Goal: Check status: Check status

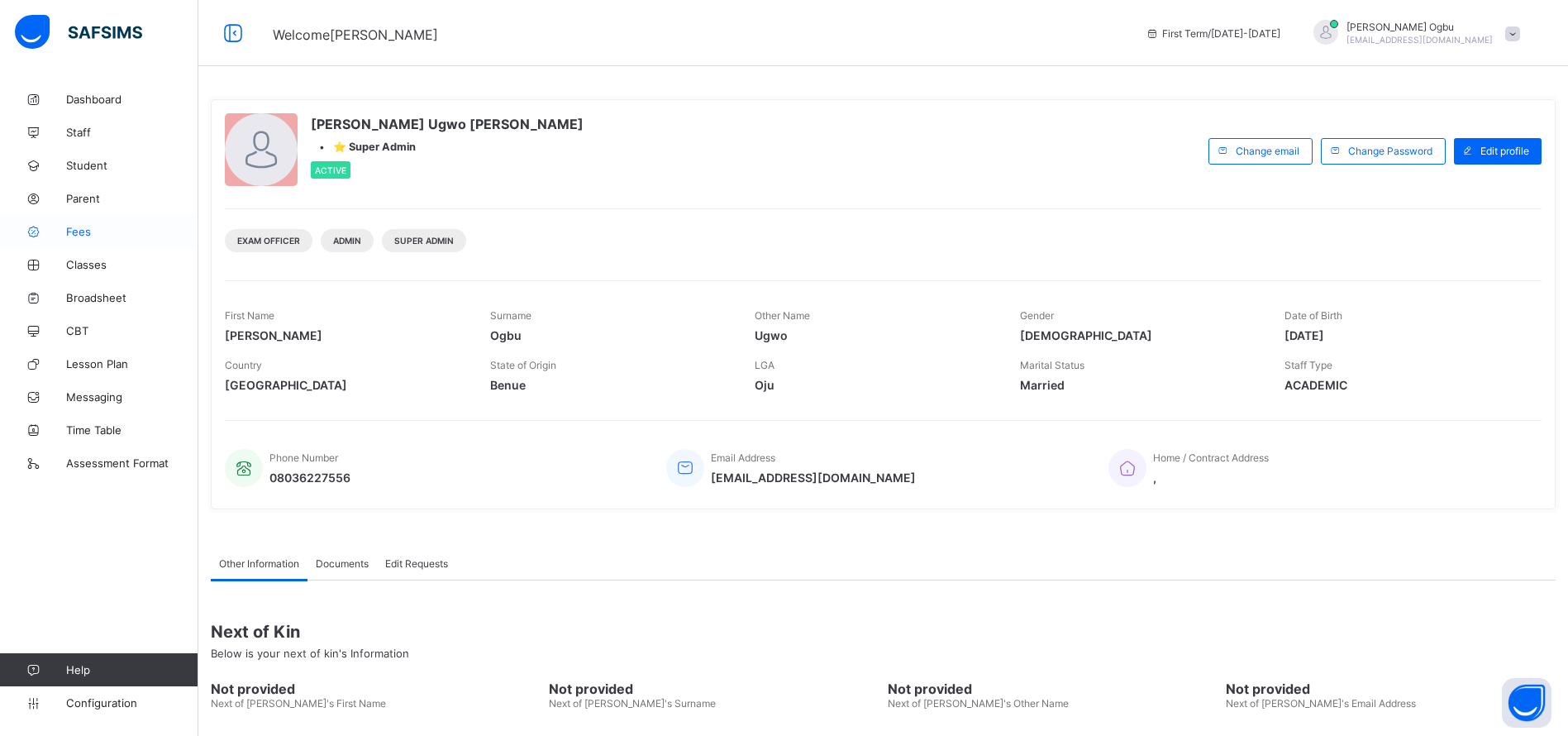
click at [67, 226] on span "Fees" at bounding box center [132, 231] width 132 height 13
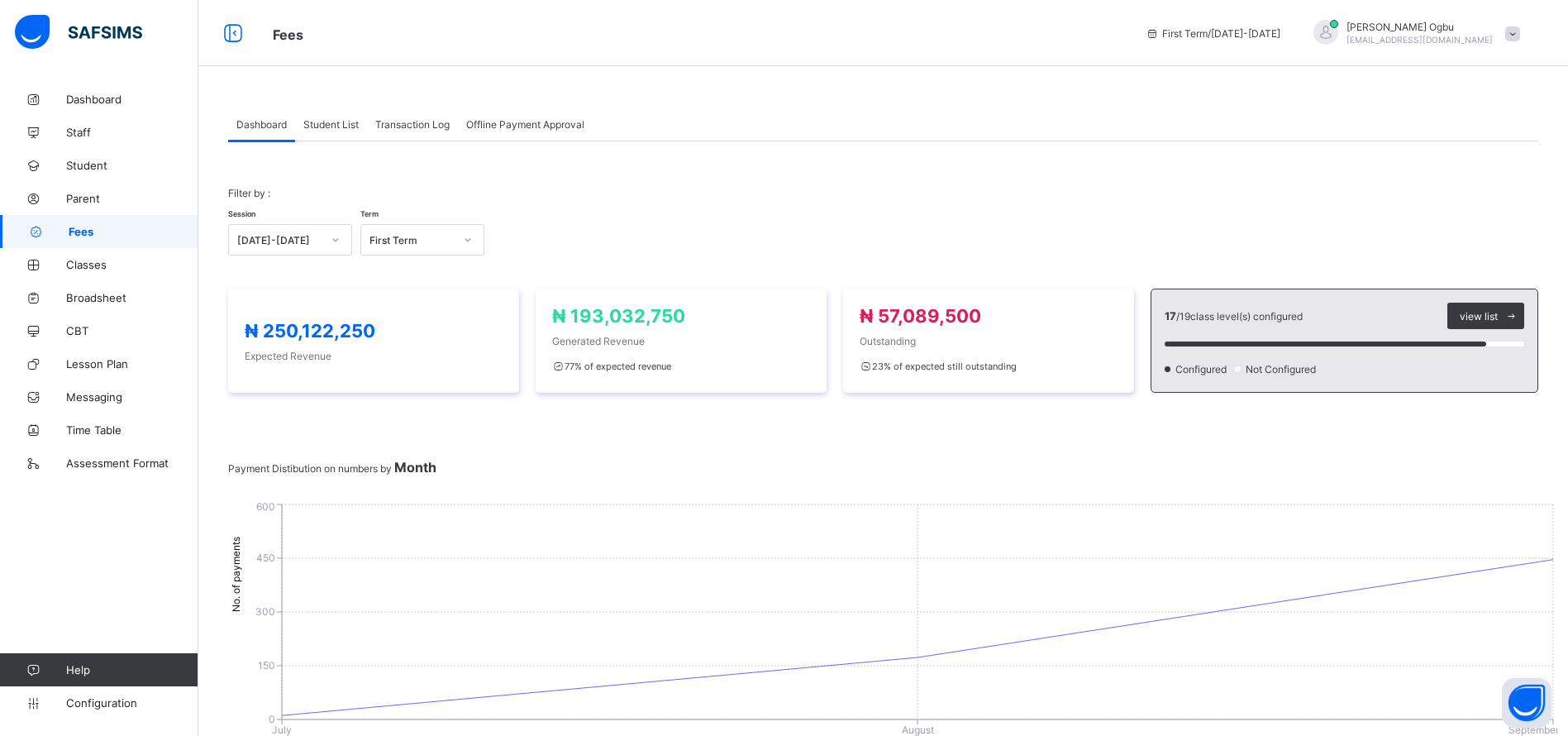
click at [425, 118] on span "Transaction Log" at bounding box center [412, 124] width 74 height 12
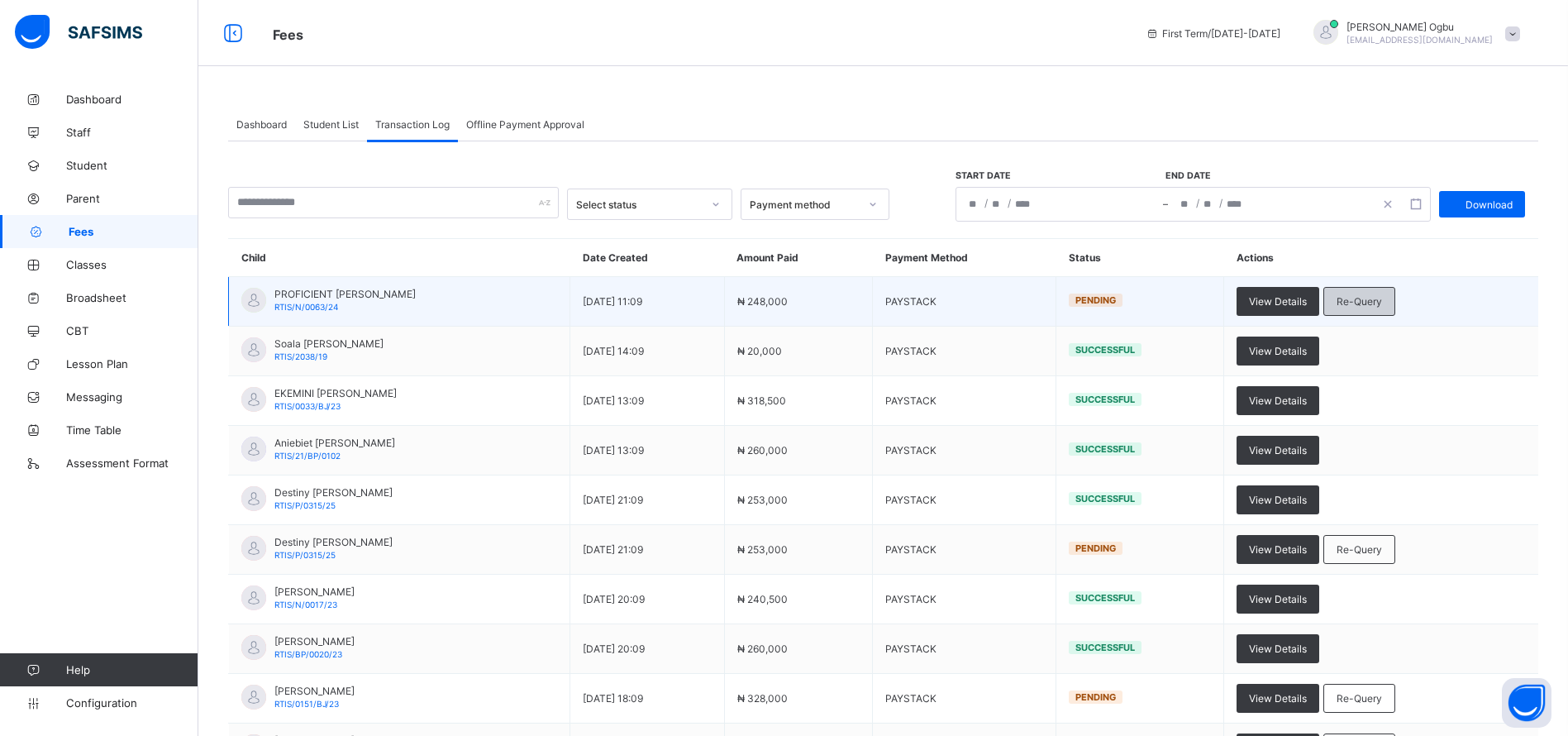
click at [1382, 305] on span "Re-Query" at bounding box center [1359, 301] width 46 height 12
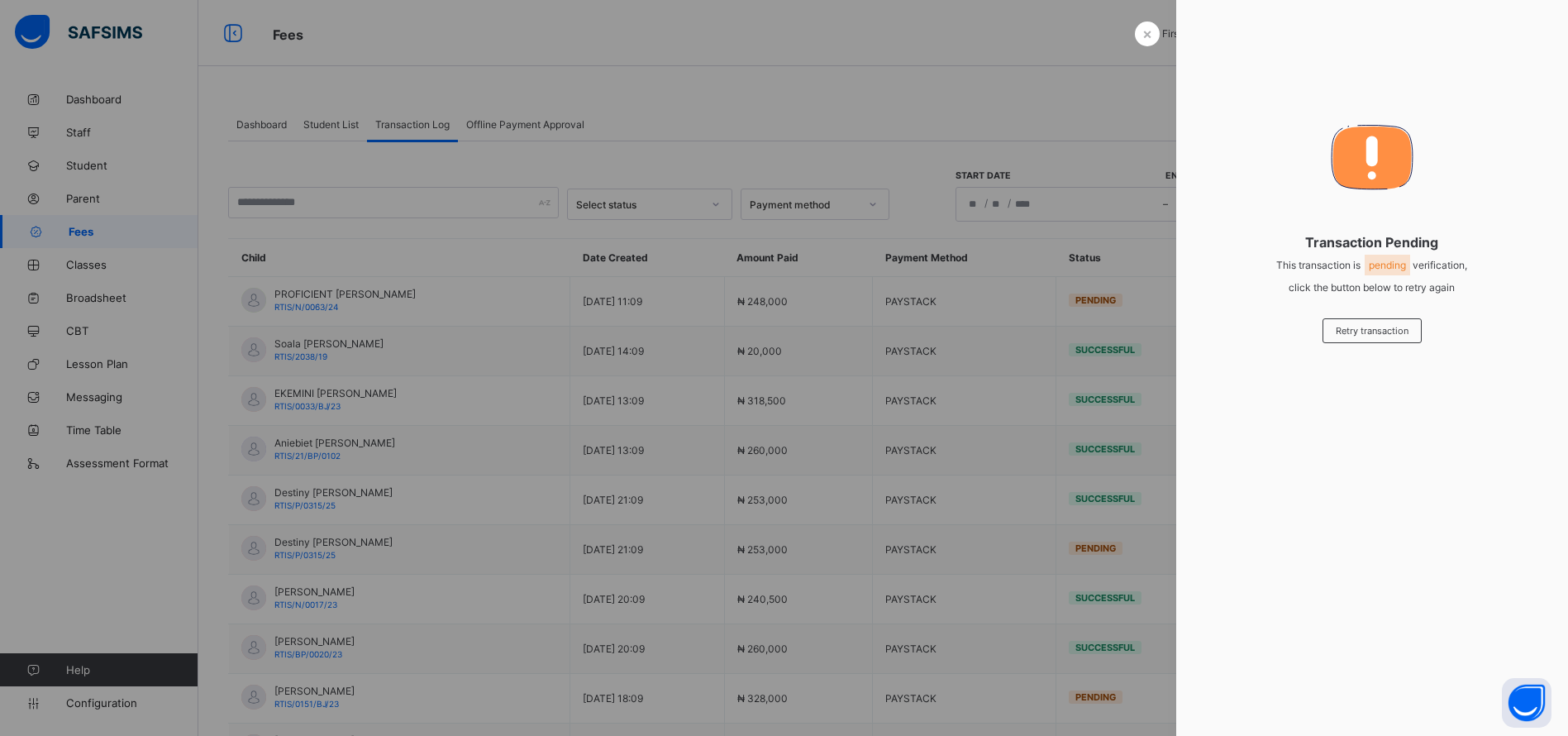
click at [1386, 305] on div "× Transaction Pending This transaction is pending verification, click the butto…" at bounding box center [1371, 368] width 392 height 736
click at [1132, 20] on div at bounding box center [784, 368] width 1568 height 736
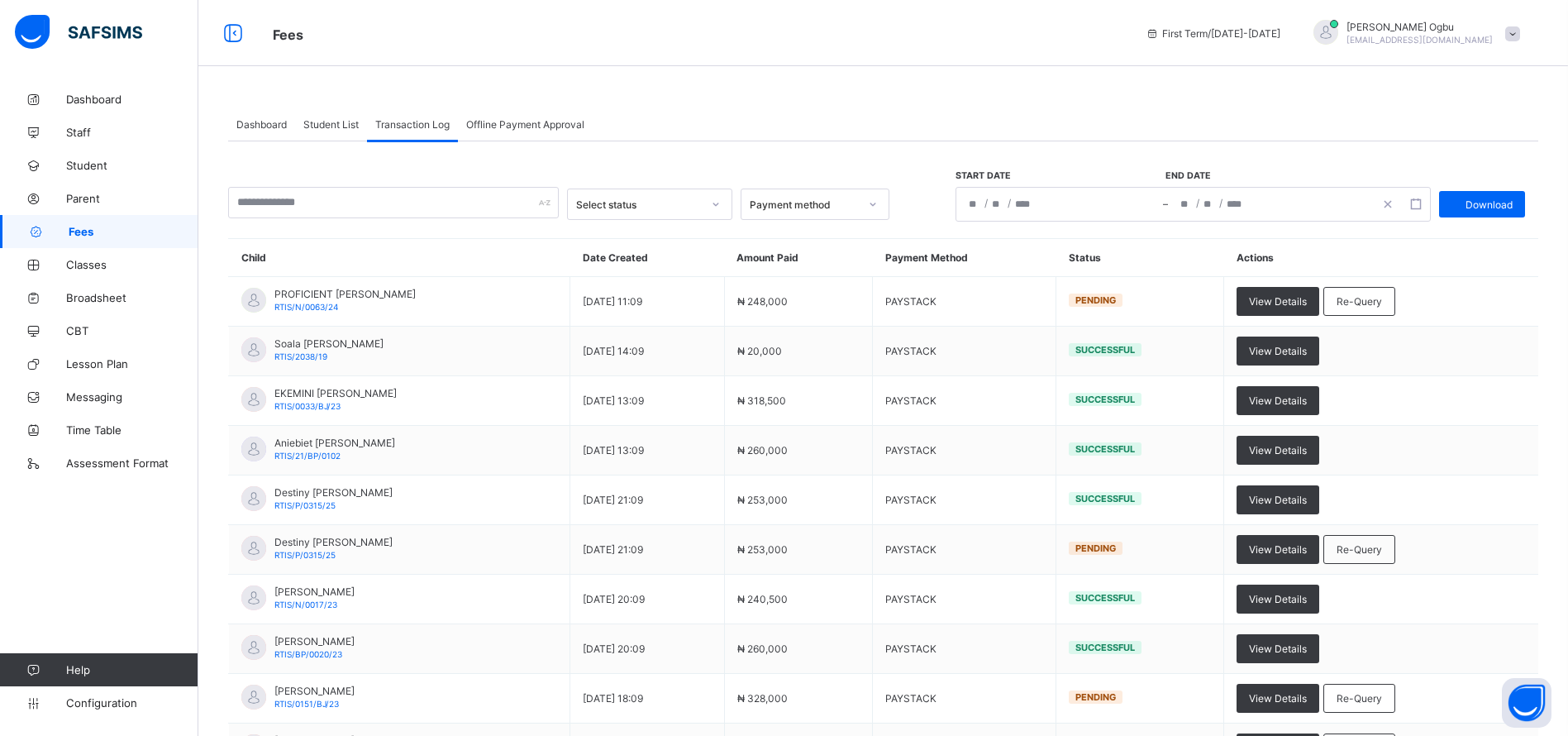
scroll to position [149, 0]
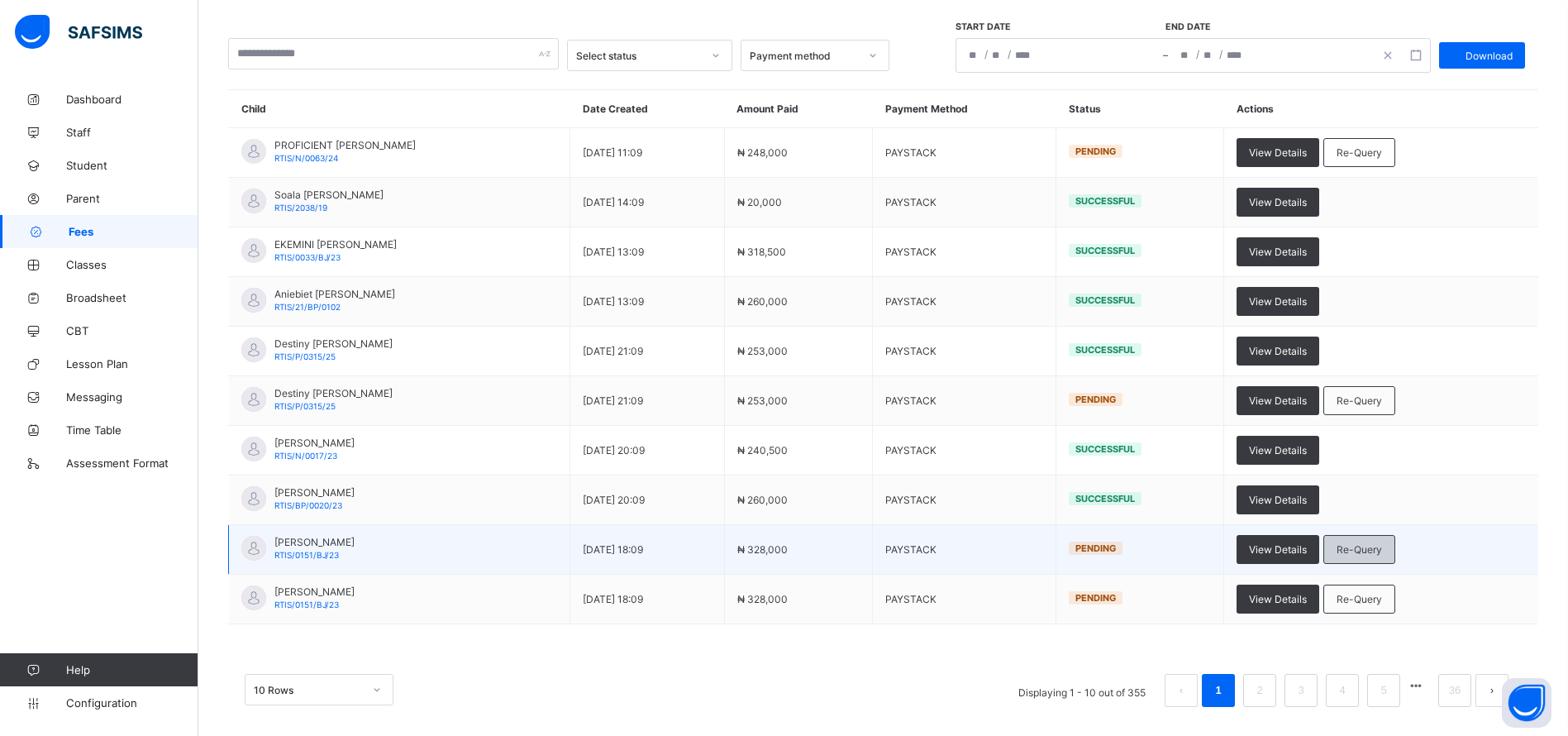
click at [1382, 552] on span "Re-Query" at bounding box center [1359, 549] width 46 height 12
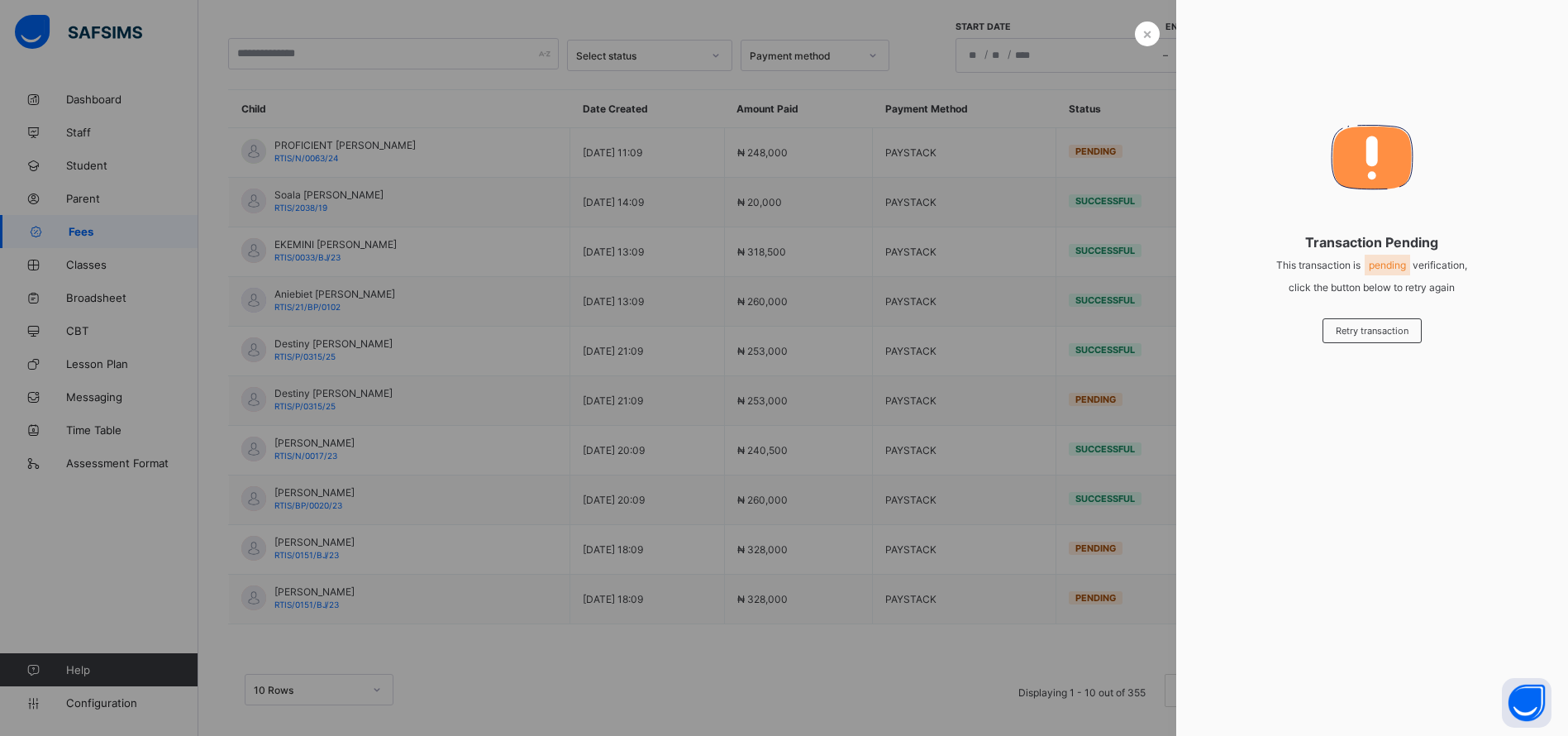
click at [1126, 44] on div at bounding box center [784, 368] width 1568 height 736
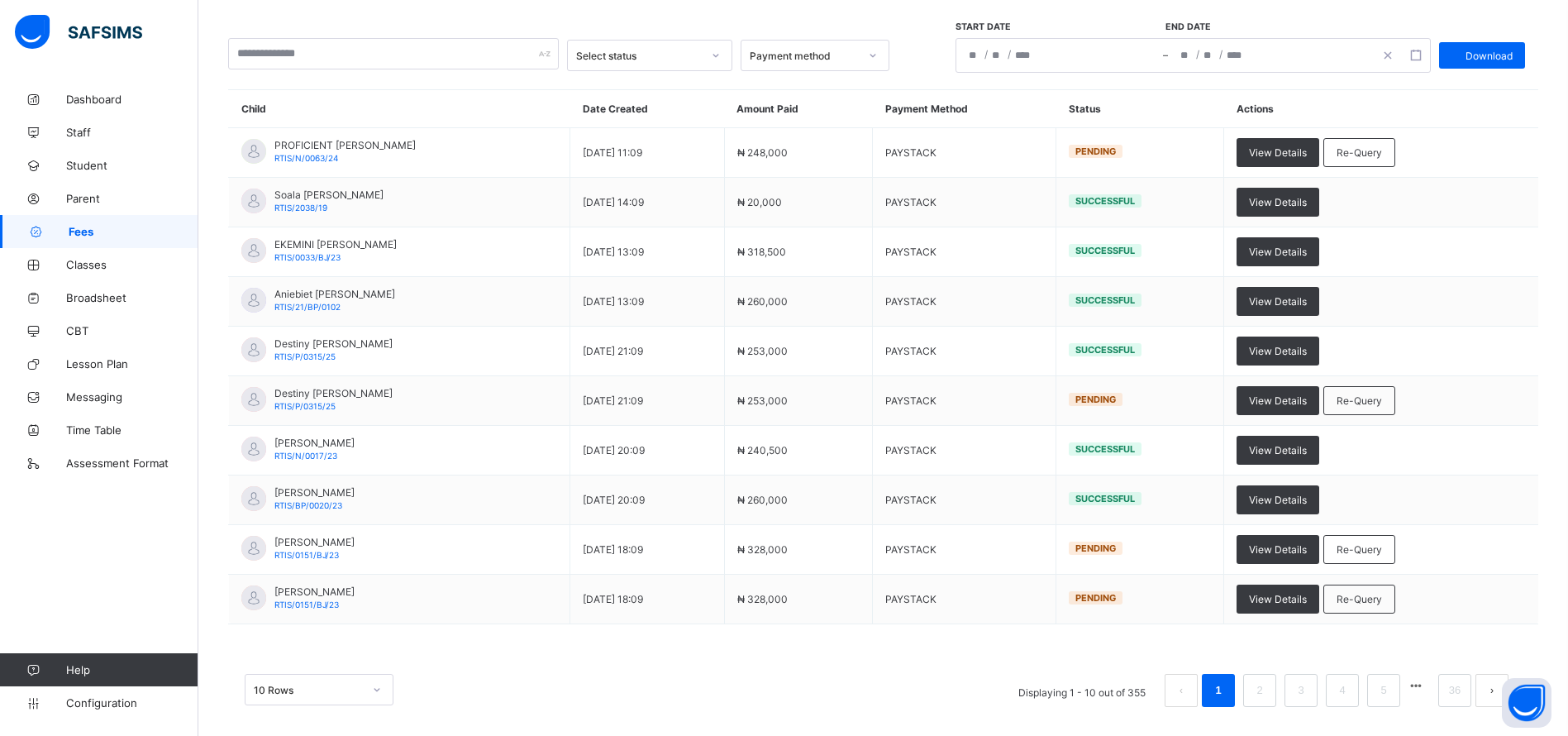
click at [1157, 33] on div "Start date End date / / – / /" at bounding box center [1193, 47] width 475 height 51
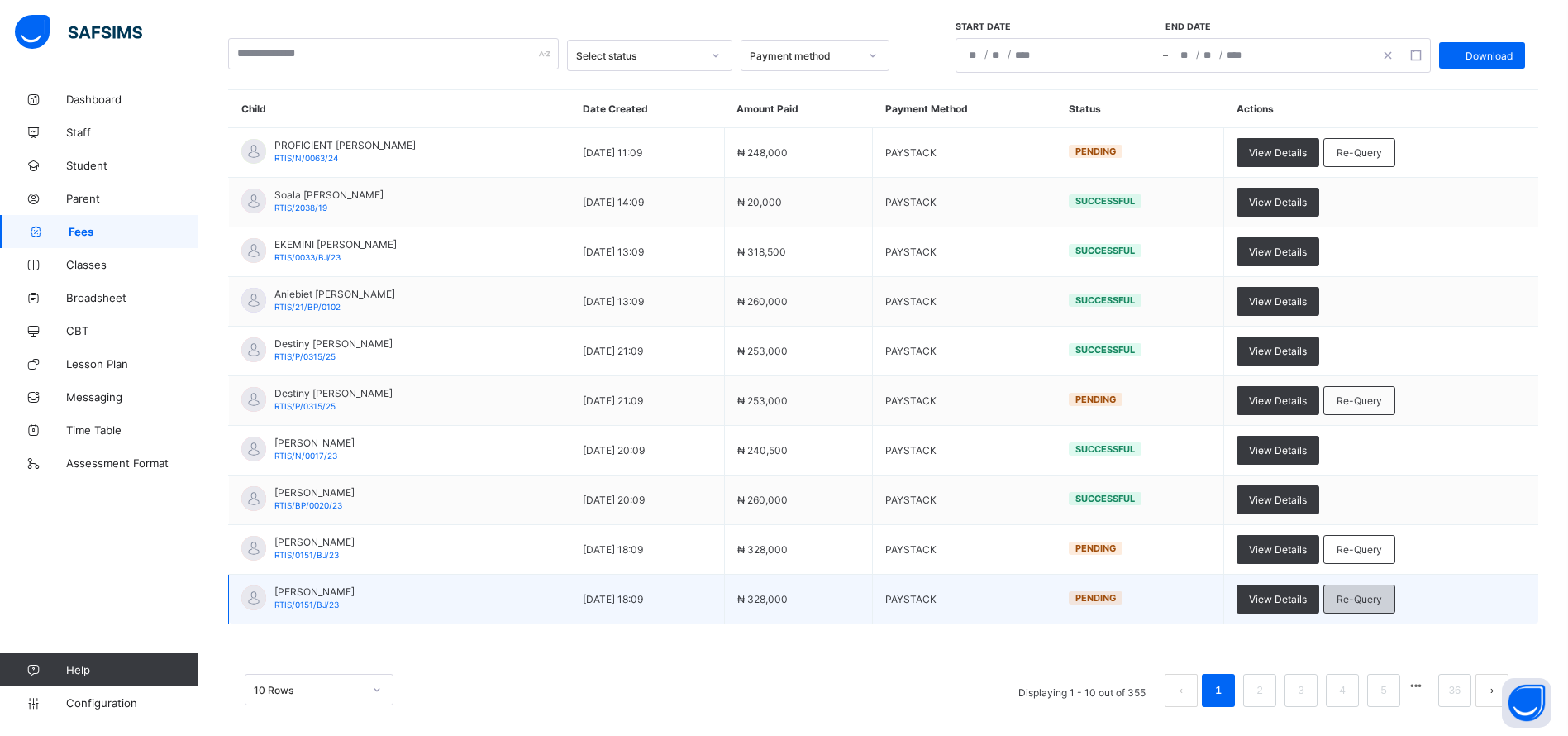
click at [1382, 602] on span "Re-Query" at bounding box center [1359, 598] width 46 height 12
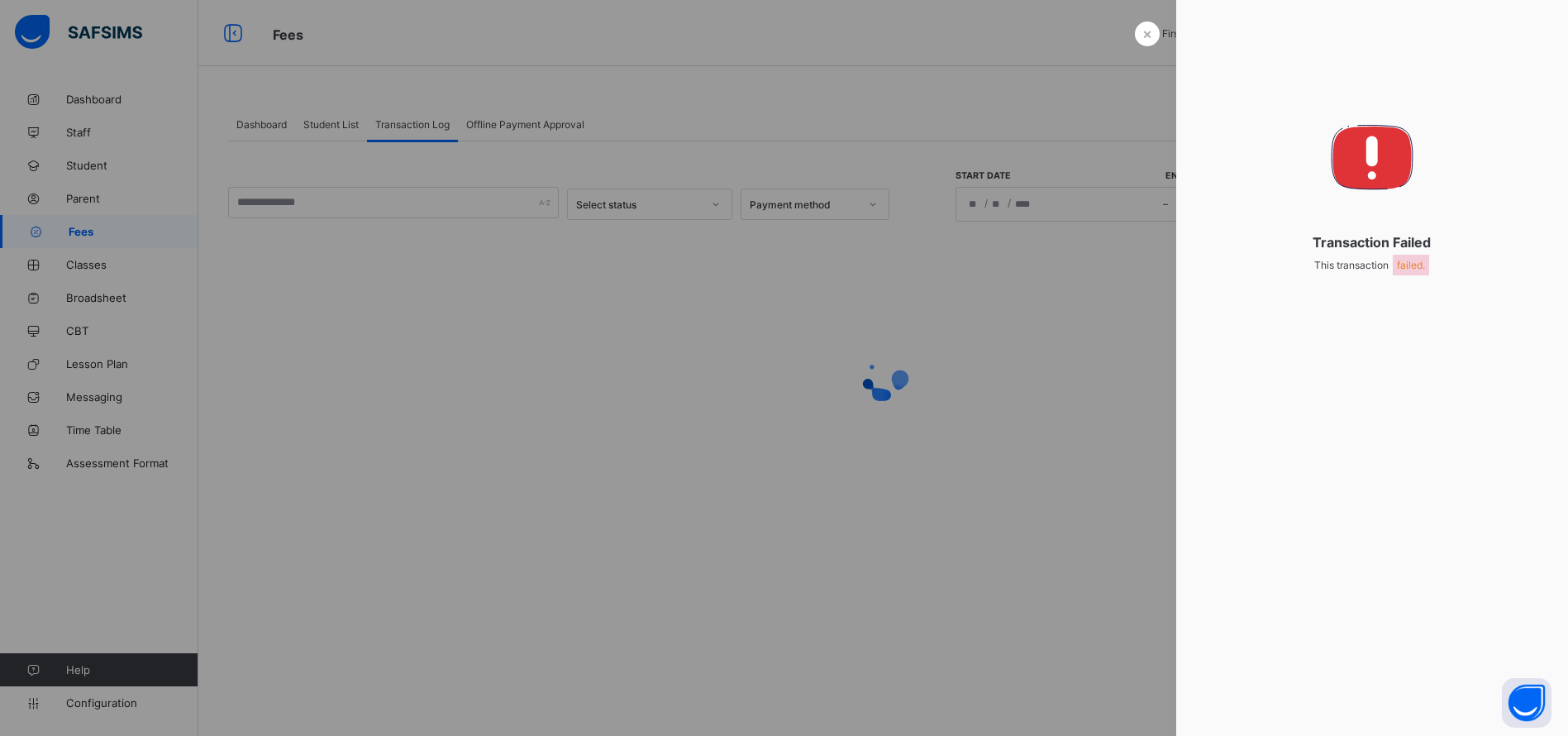
scroll to position [0, 0]
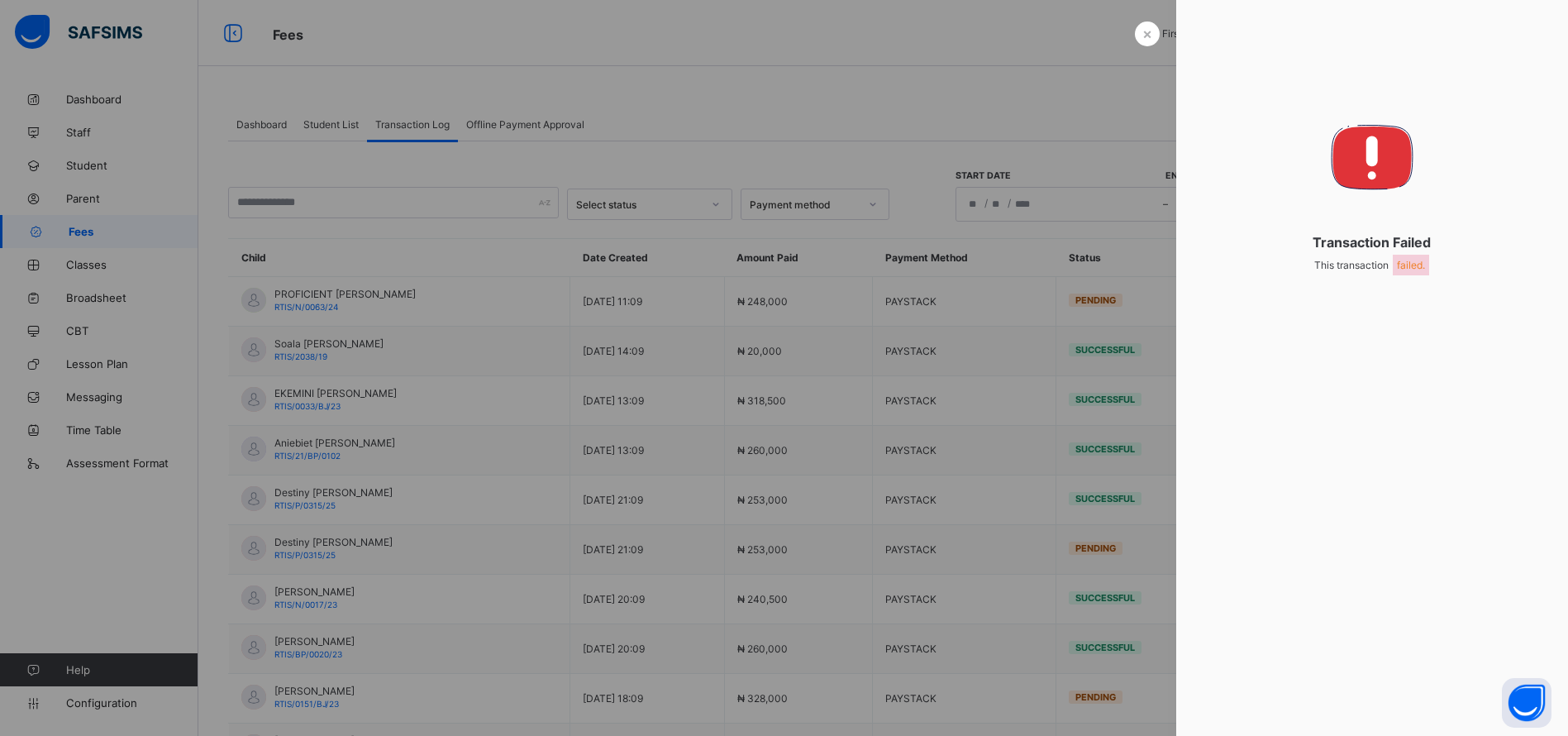
click at [1153, 41] on div at bounding box center [784, 368] width 1568 height 736
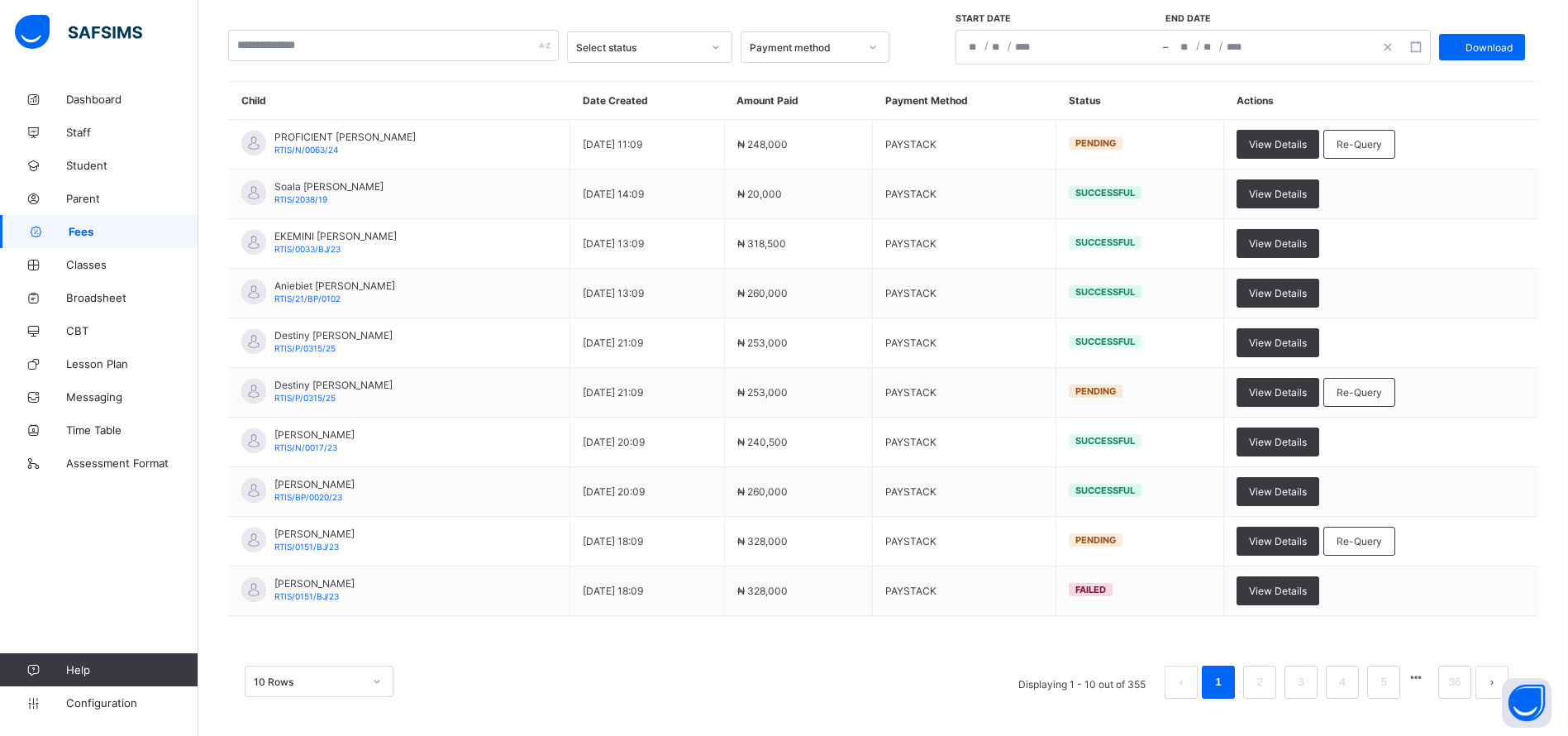
scroll to position [161, 0]
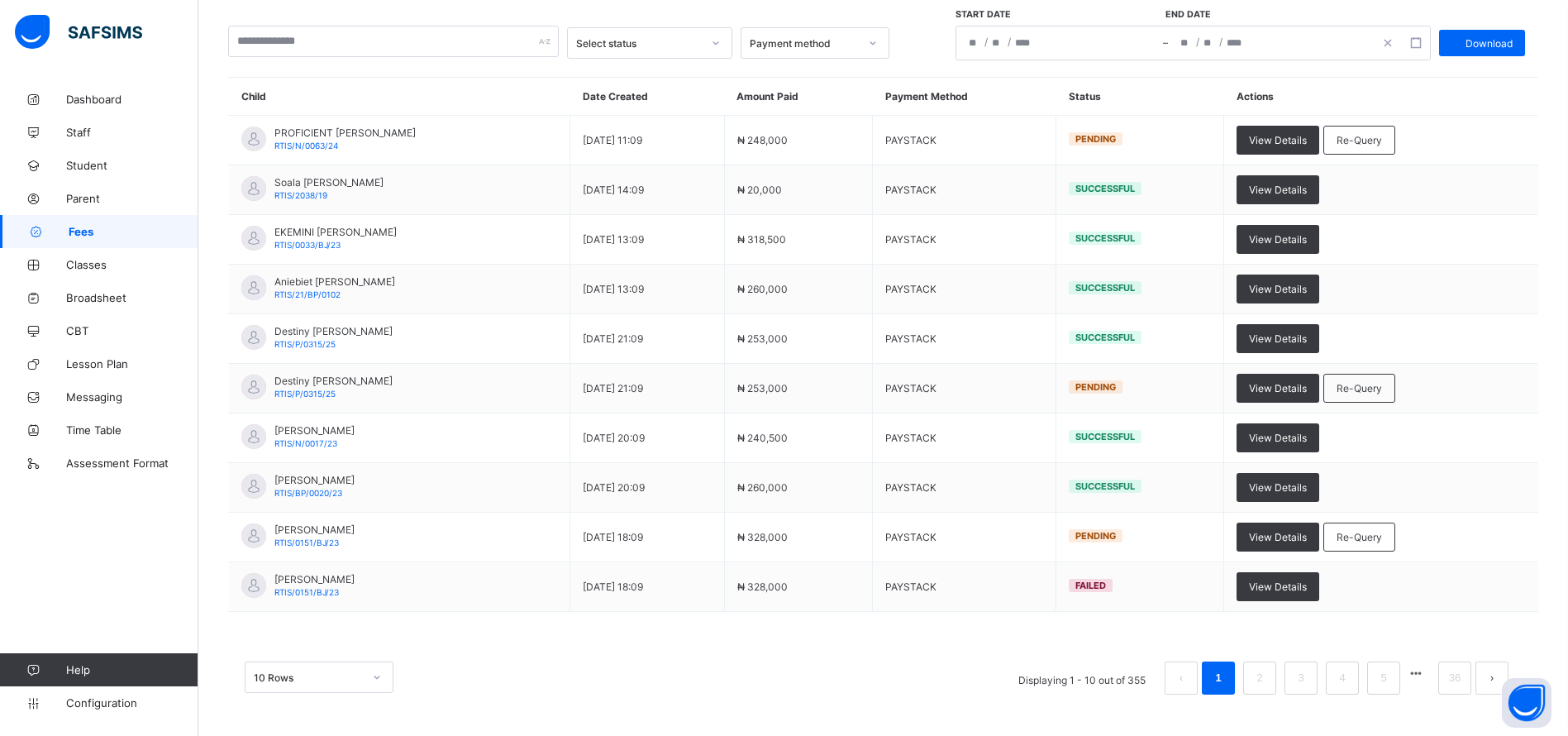
click at [332, 100] on th "Child" at bounding box center [399, 96] width 341 height 38
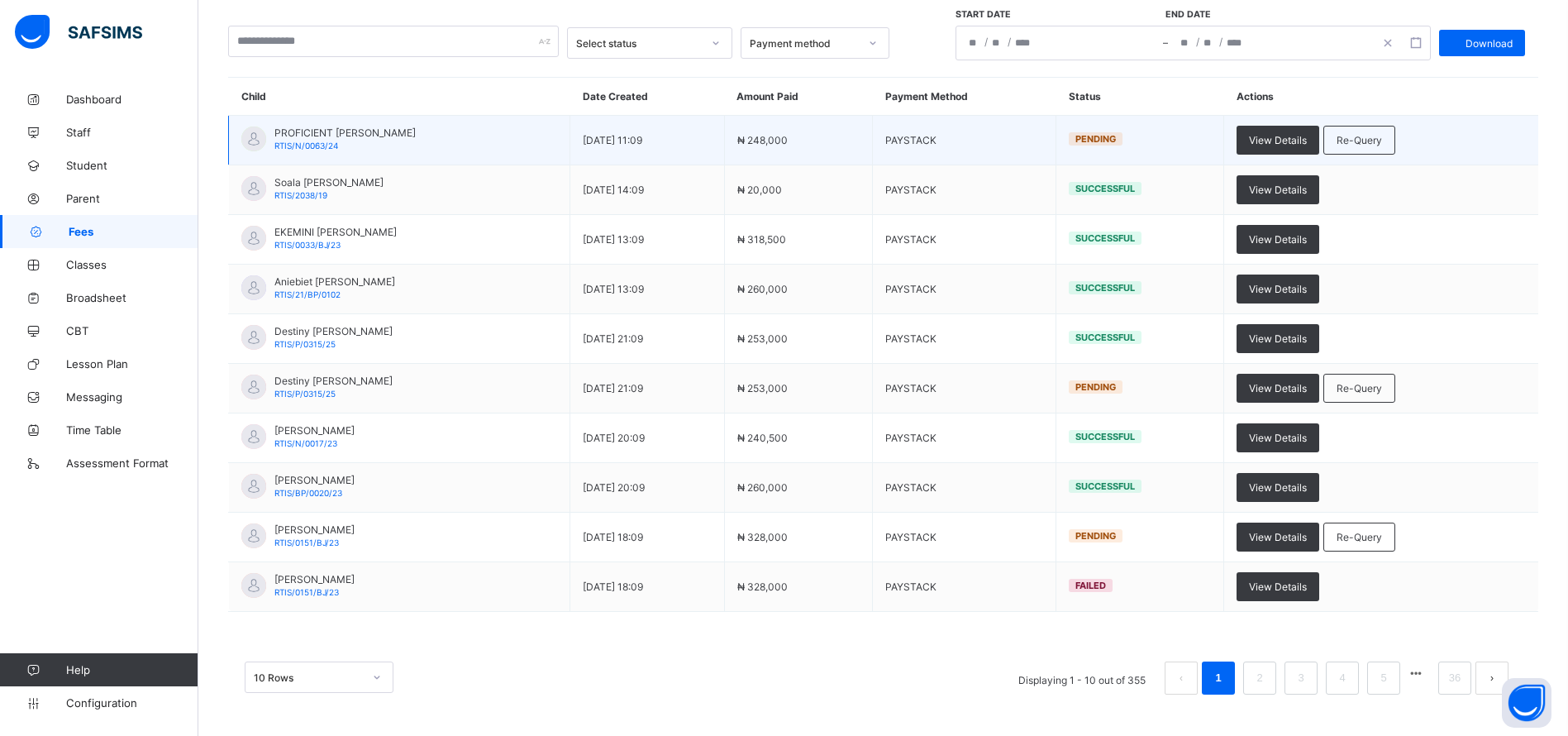
click at [325, 126] on td "PROFICIENT ELOZINO EDEJORO RTIS/N/0063/24" at bounding box center [399, 140] width 341 height 49
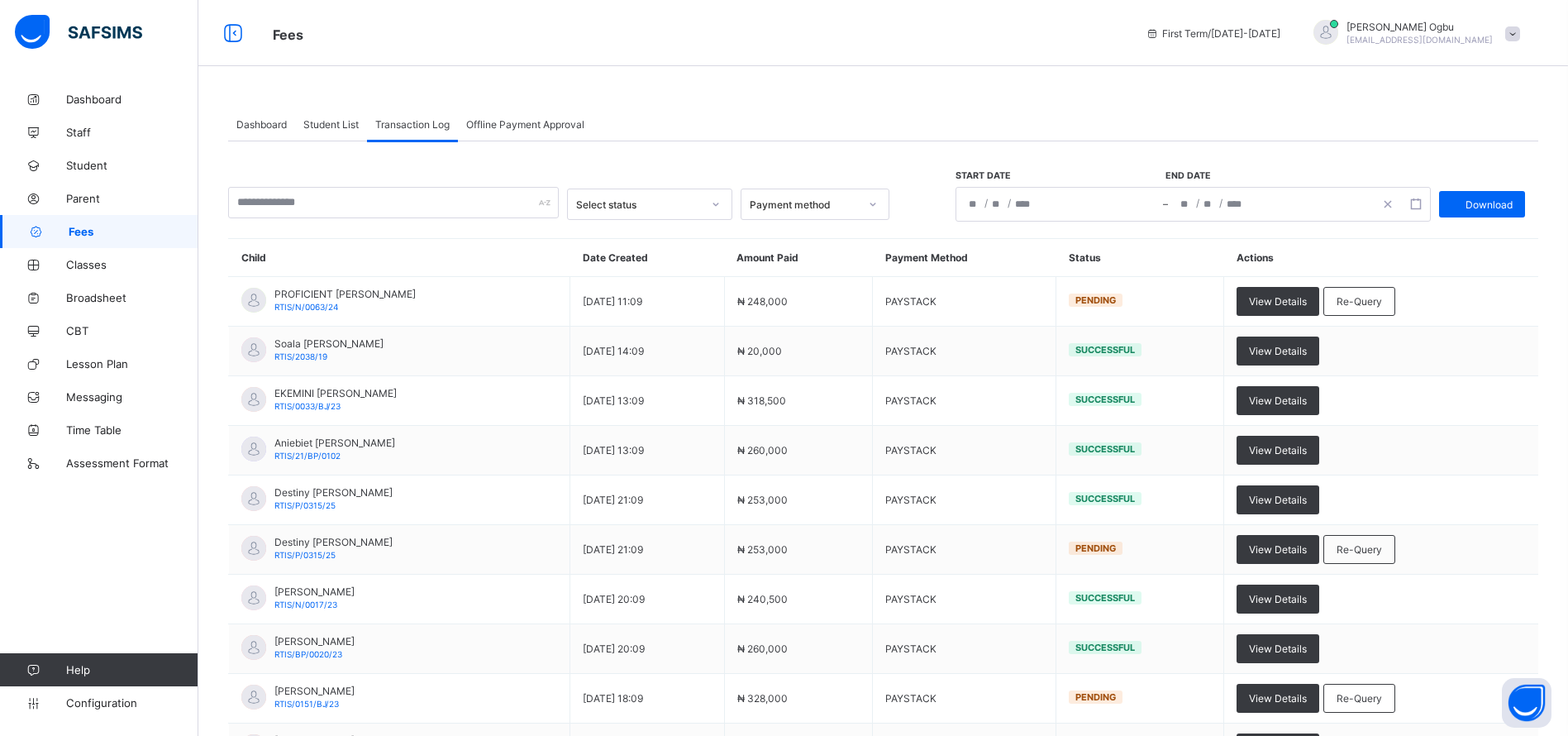
click at [341, 122] on span "Student List" at bounding box center [331, 124] width 56 height 12
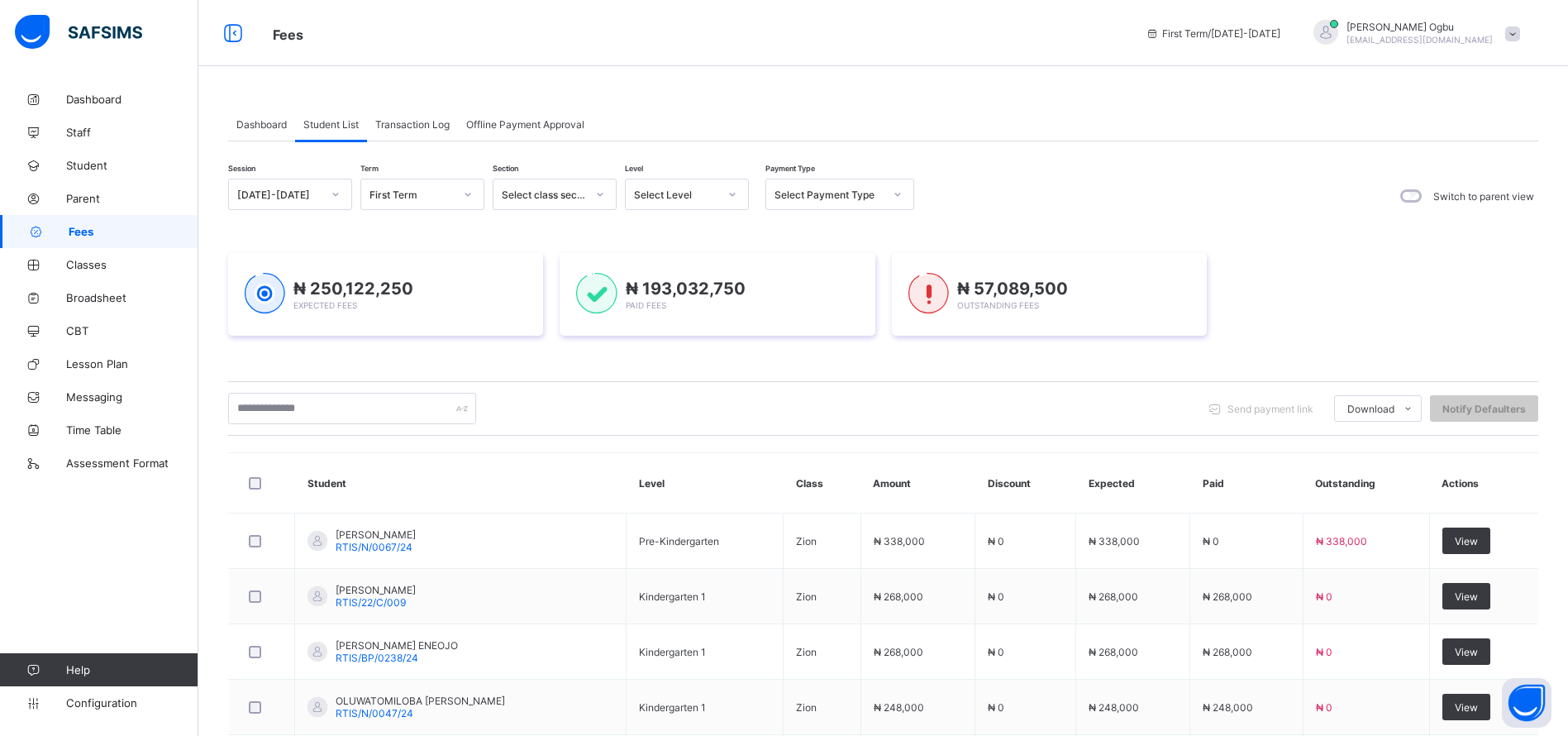
click at [827, 163] on div "Session [DATE]-[DATE] Term First Term Section Select class section Level Select…" at bounding box center [883, 641] width 1310 height 1000
click at [787, 230] on div "Full" at bounding box center [839, 230] width 147 height 26
click at [836, 231] on div "₦ 250,122,250 Expected Fees ₦ 193,032,750 Paid Fees ₦ 57,089,500 Outstanding Fe…" at bounding box center [883, 294] width 1310 height 132
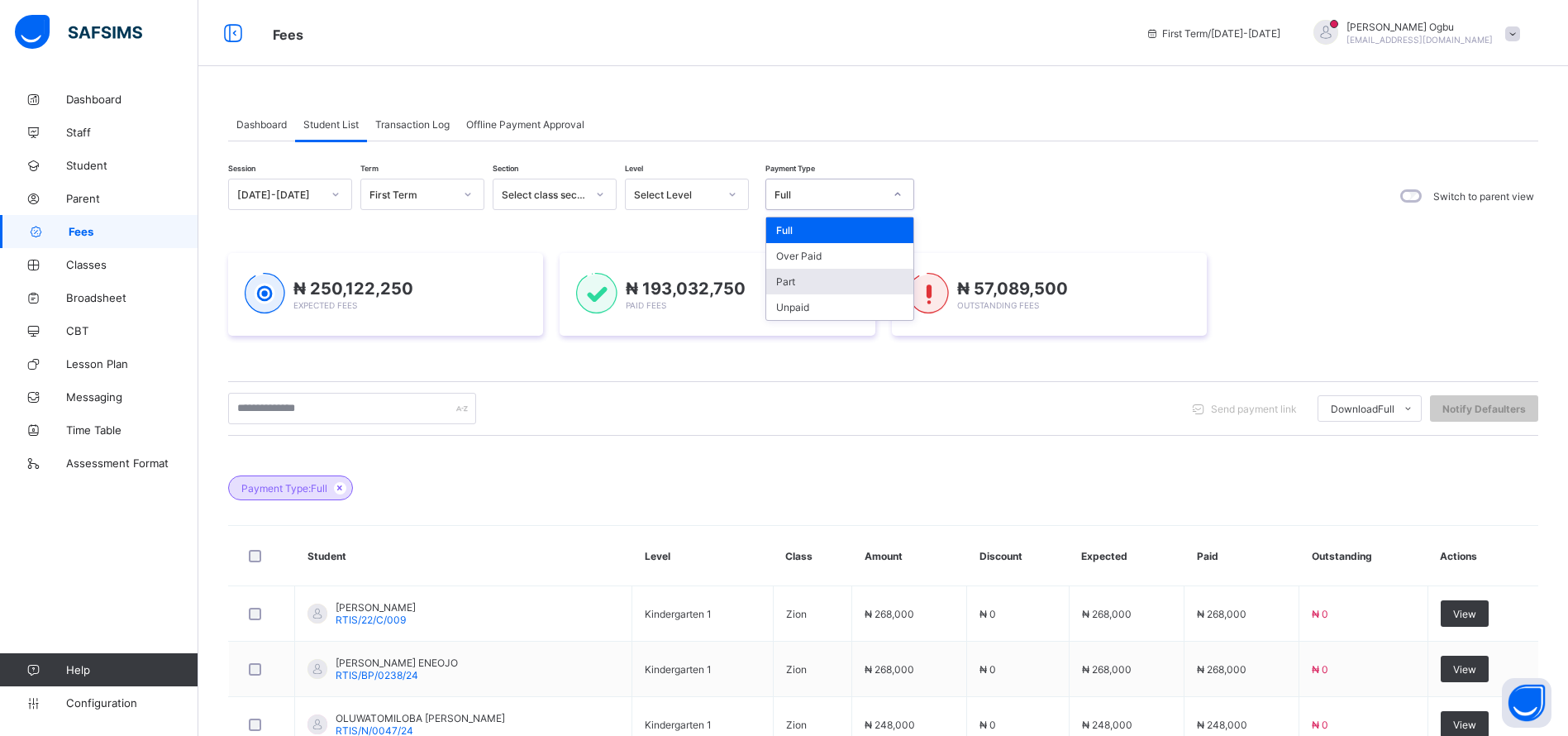
click at [776, 274] on div "Part" at bounding box center [839, 281] width 147 height 26
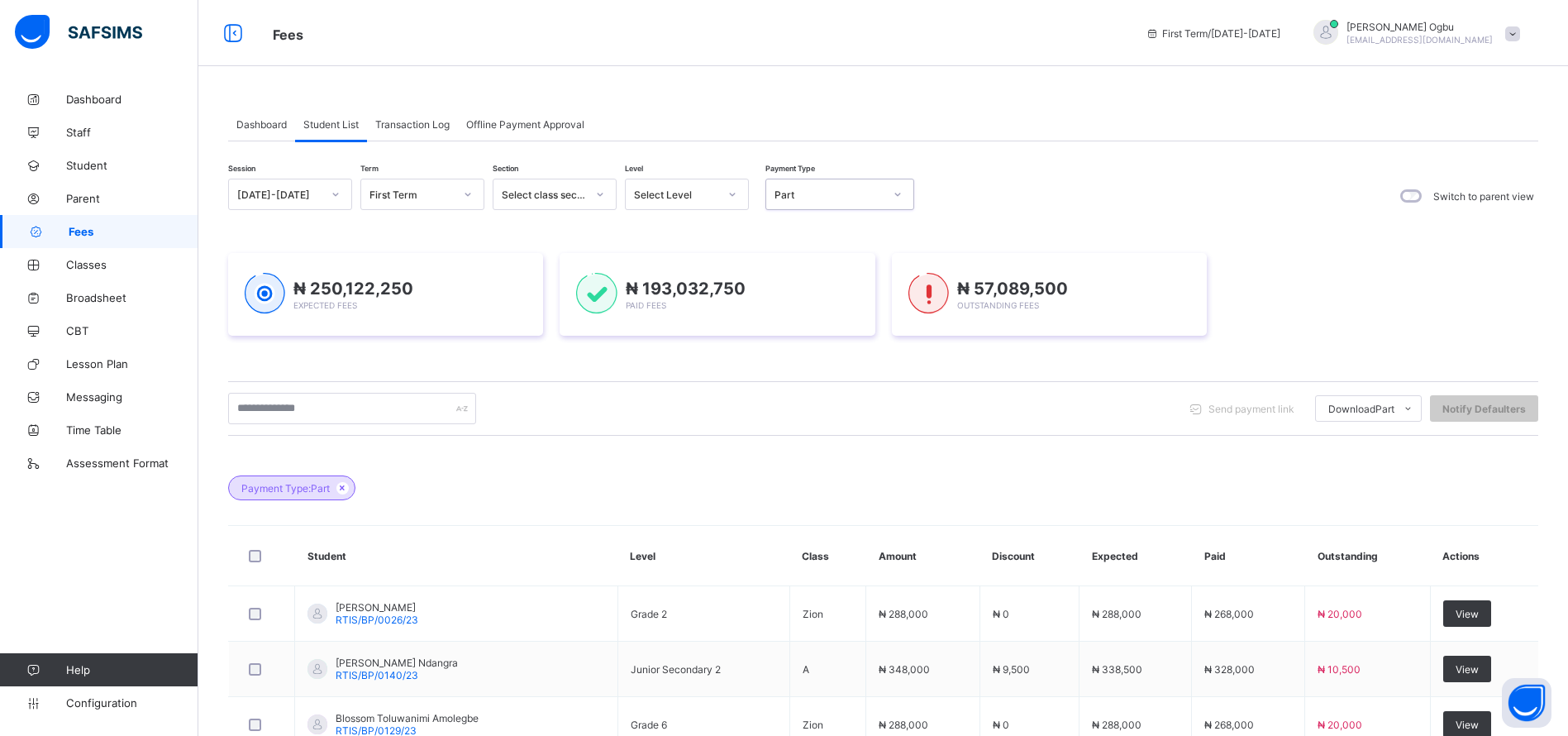
click at [407, 122] on span "Transaction Log" at bounding box center [412, 124] width 74 height 12
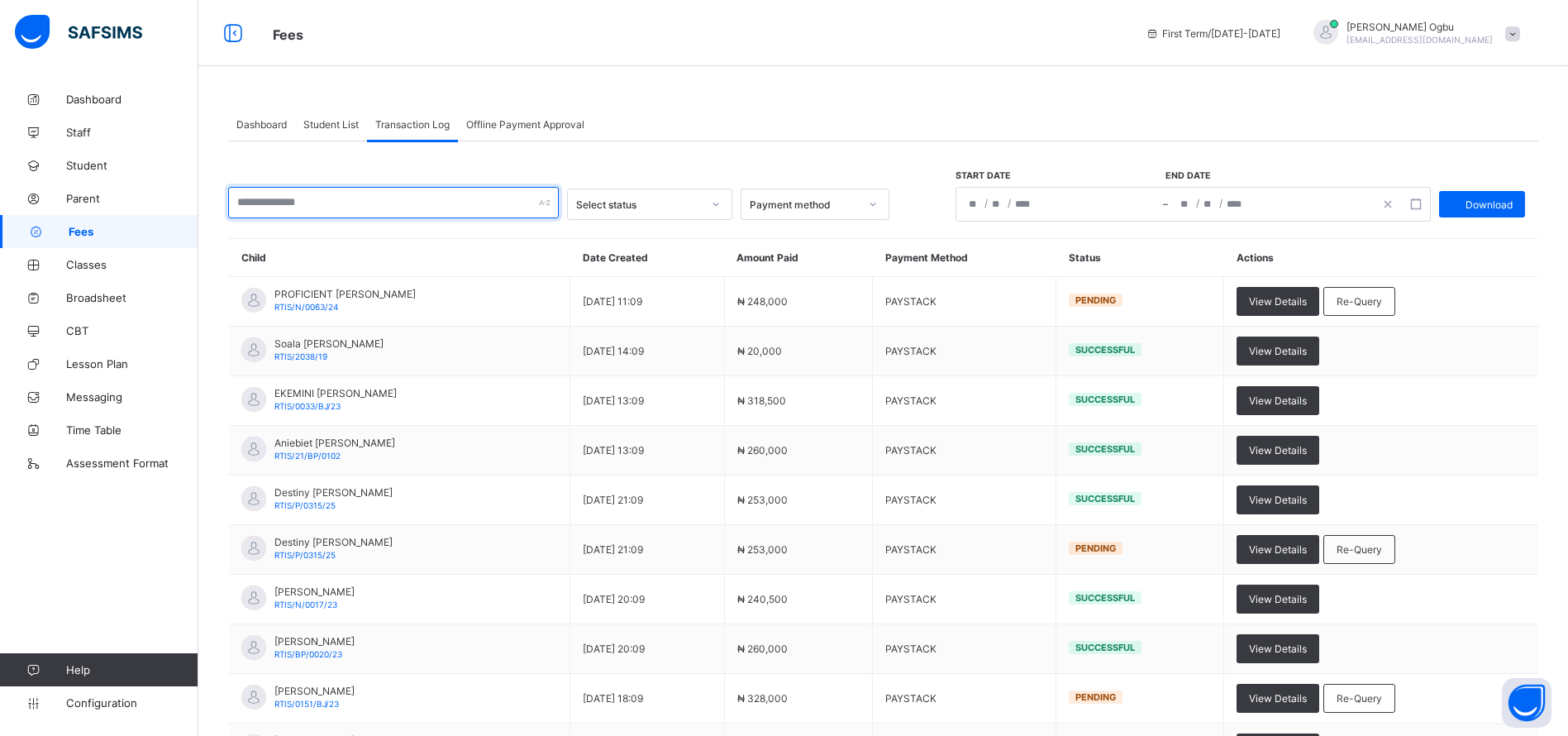
click at [379, 200] on input "text" at bounding box center [393, 203] width 331 height 32
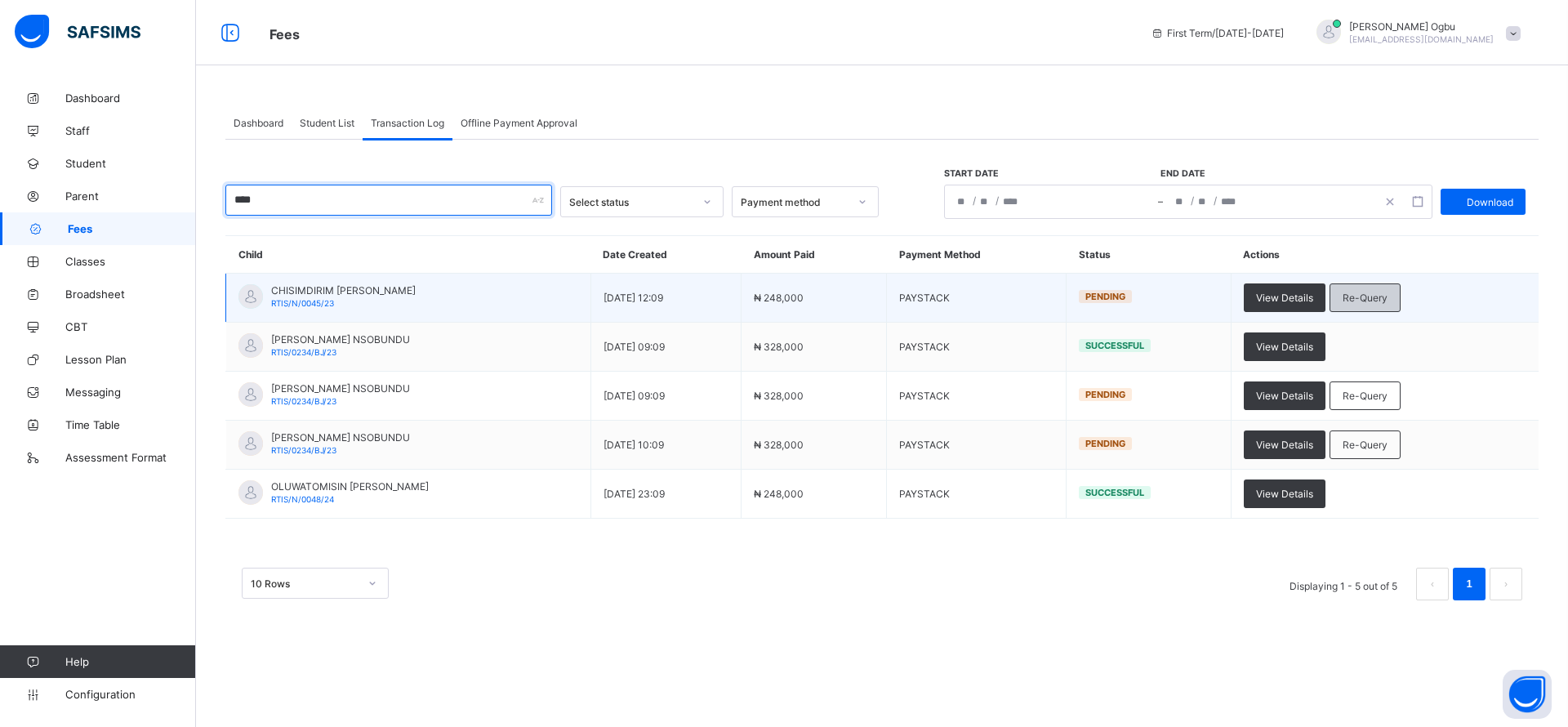
type input "****"
click at [1386, 295] on span "Re-Query" at bounding box center [1365, 298] width 45 height 12
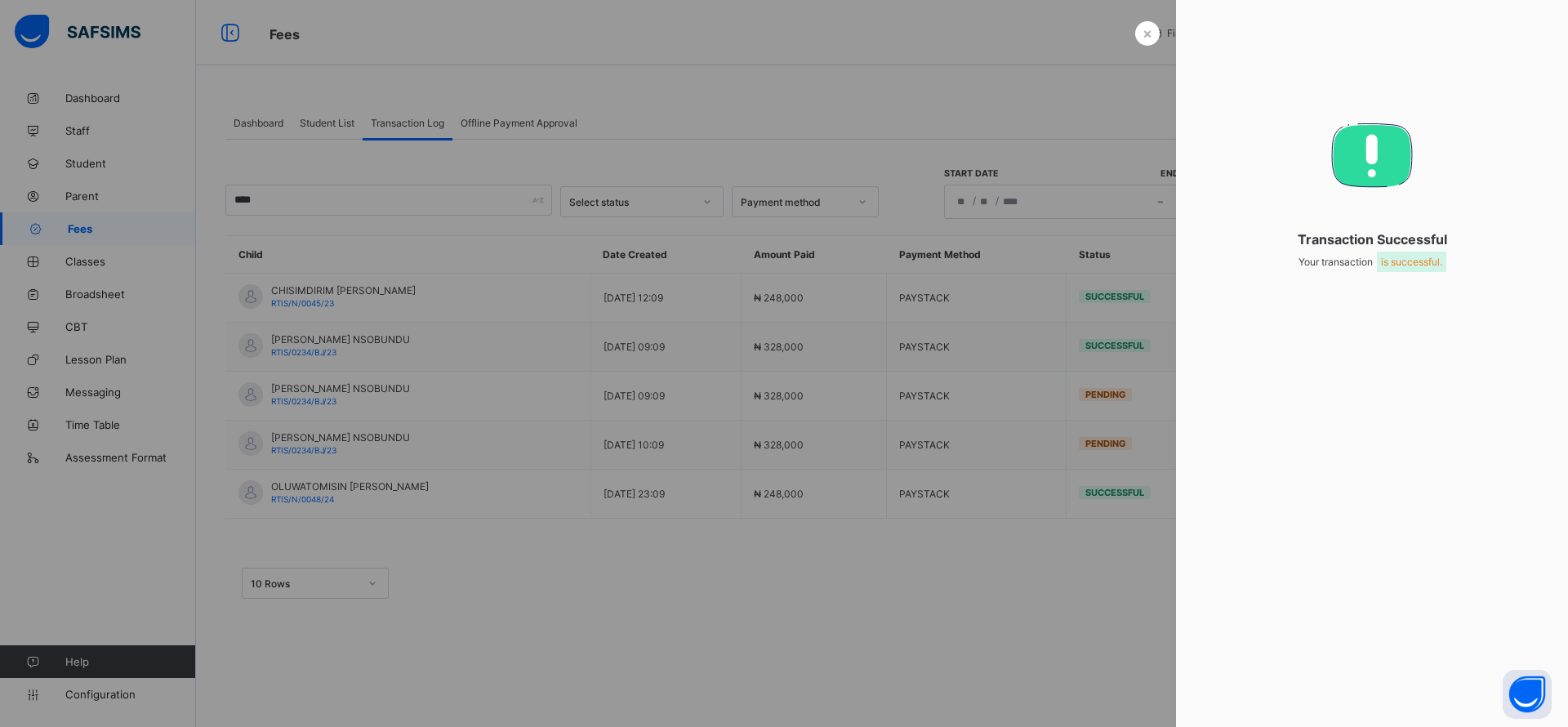
click at [1154, 50] on div at bounding box center [784, 363] width 1568 height 727
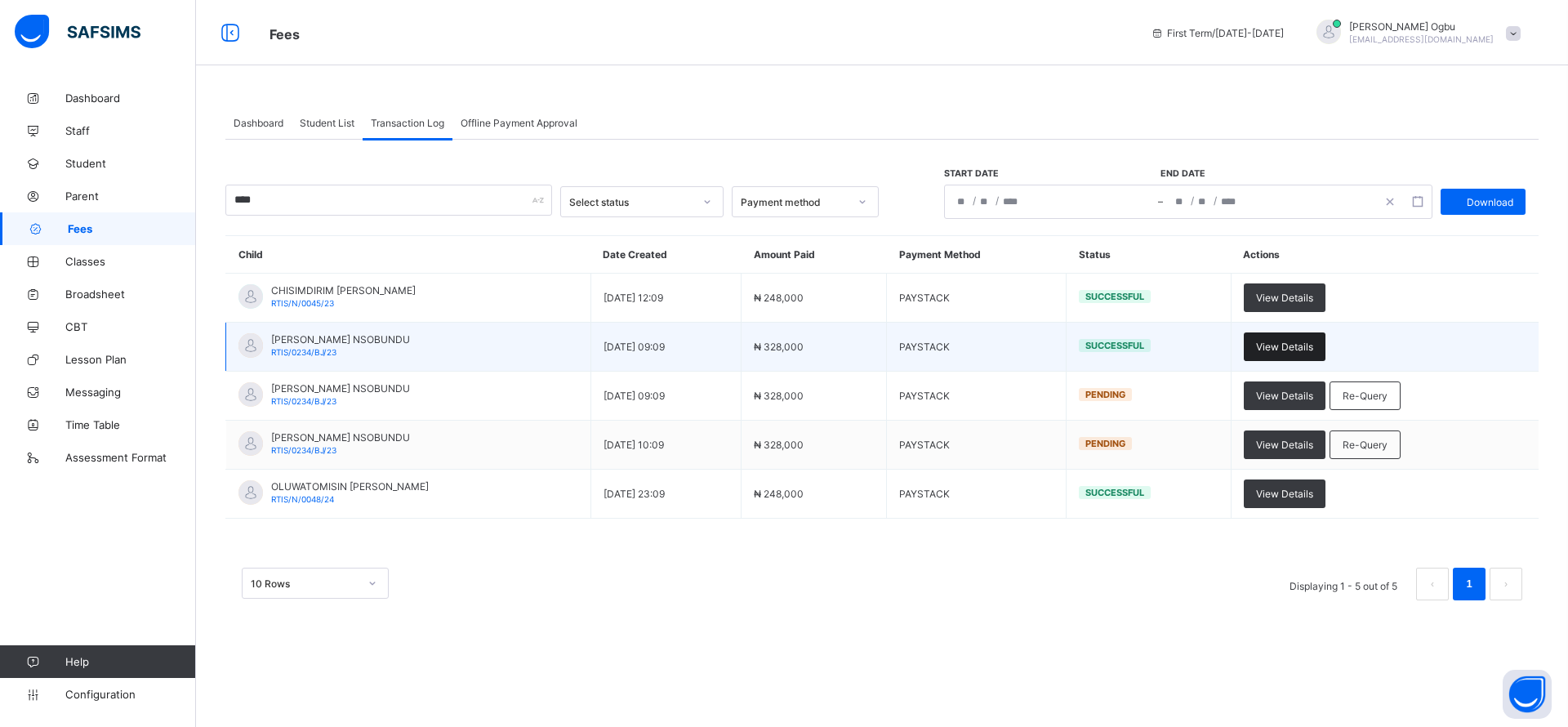
click at [1297, 343] on span "View Details" at bounding box center [1284, 347] width 57 height 12
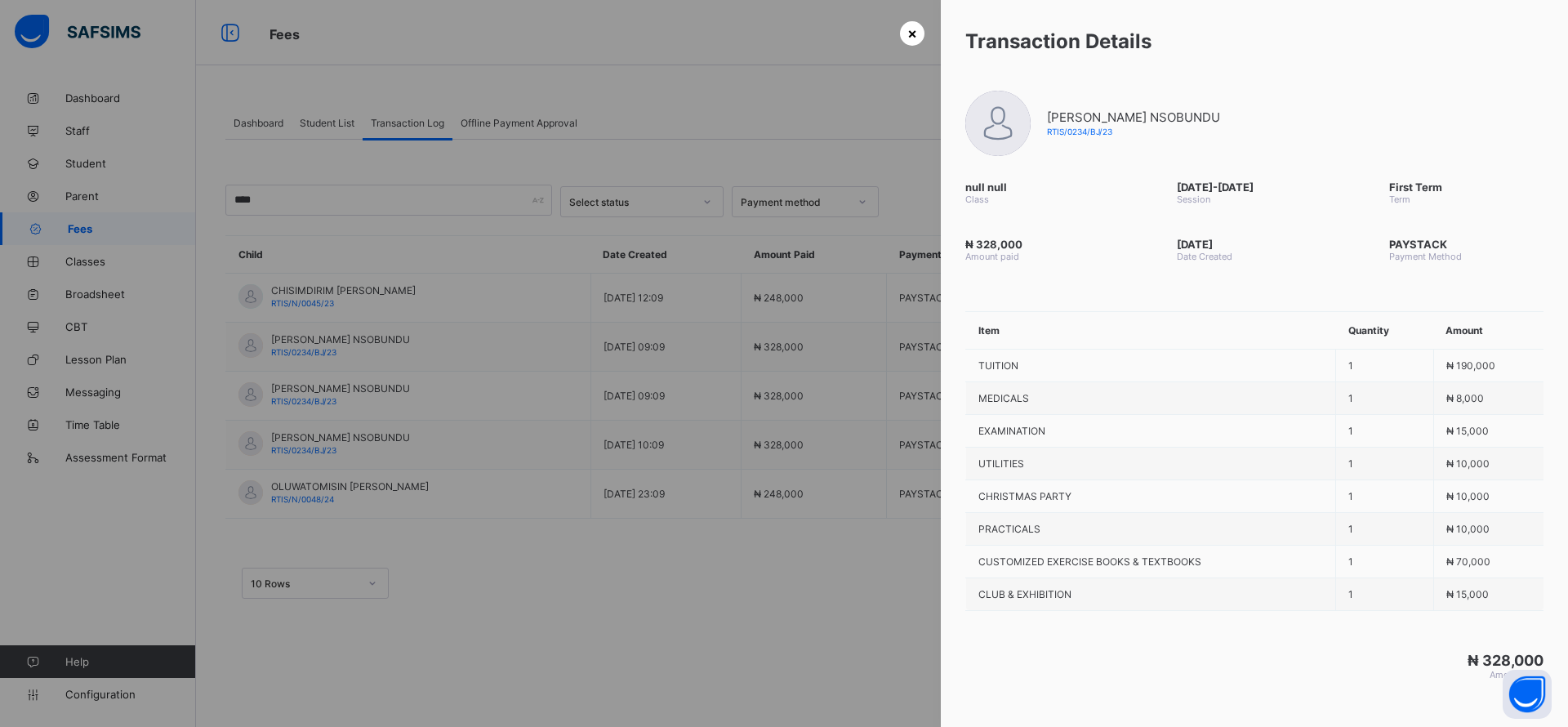
click at [914, 36] on span "×" at bounding box center [912, 33] width 10 height 17
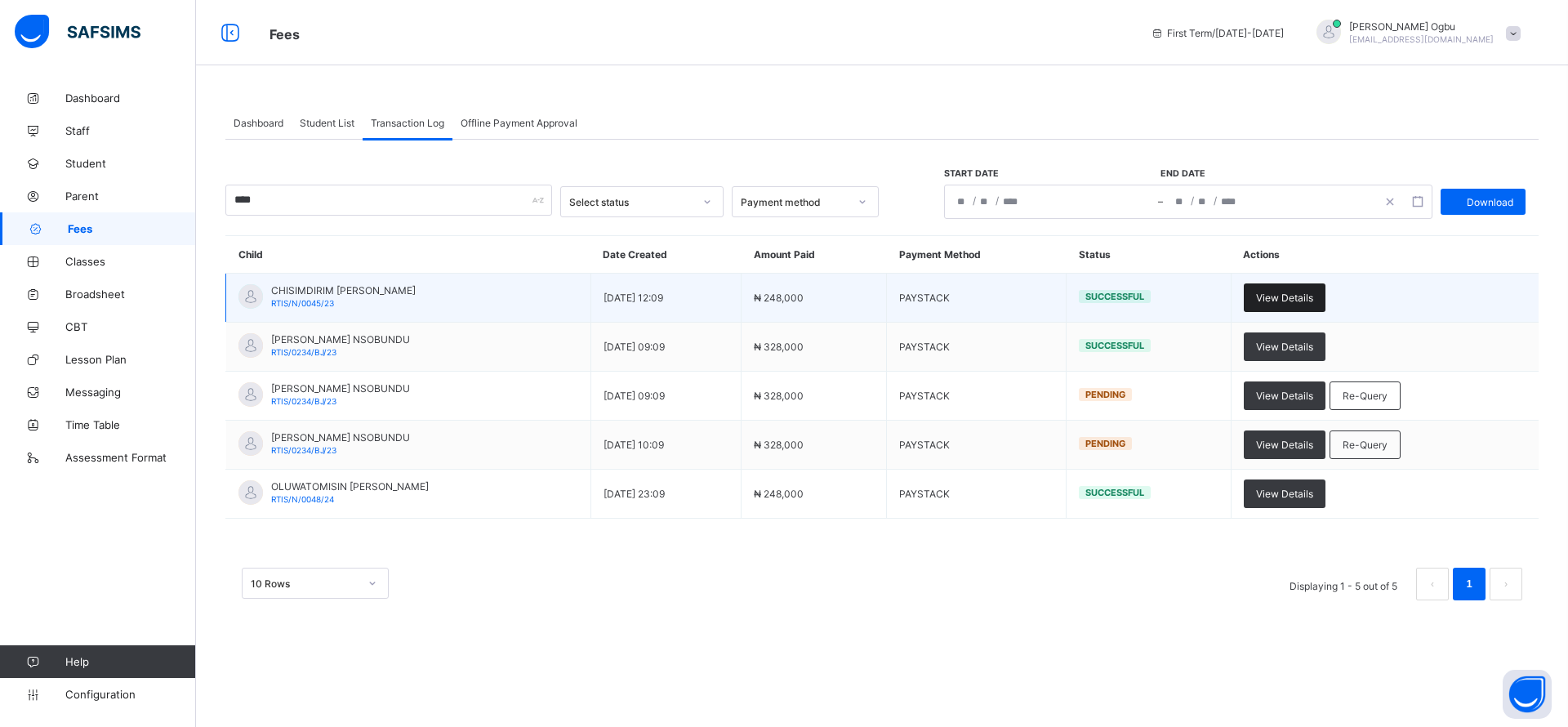
click at [1306, 296] on span "View Details" at bounding box center [1284, 298] width 57 height 12
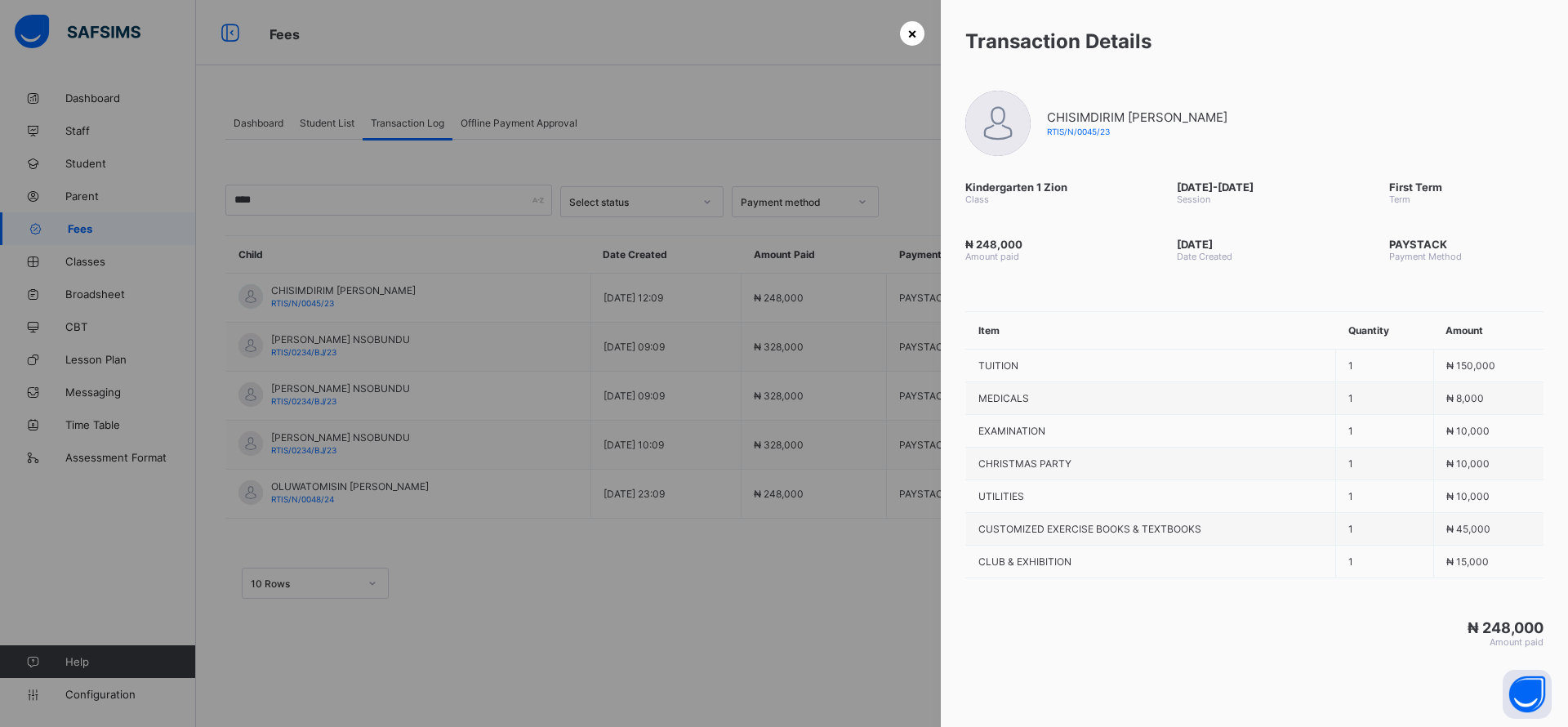
click at [919, 32] on div "×" at bounding box center [912, 33] width 24 height 24
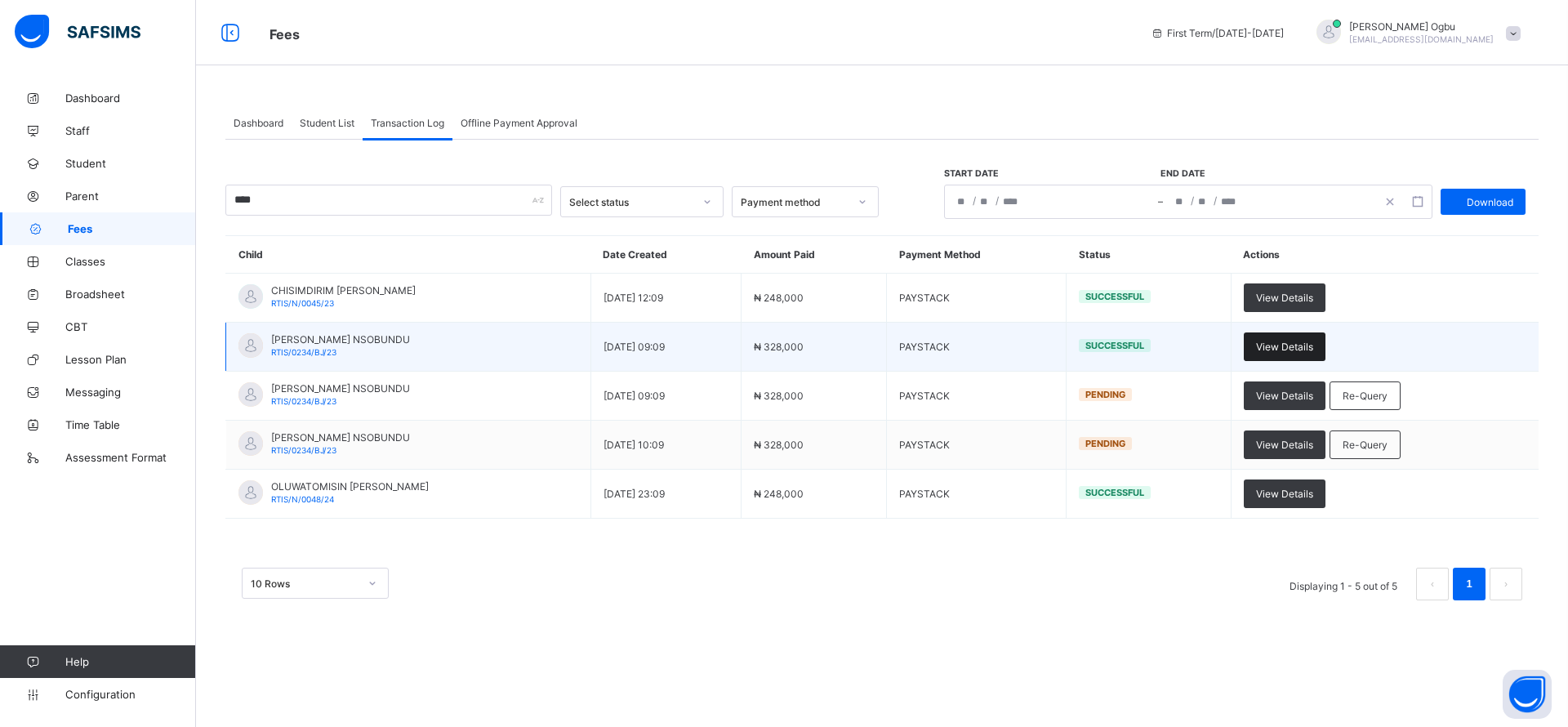
click at [1279, 343] on span "View Details" at bounding box center [1284, 347] width 57 height 12
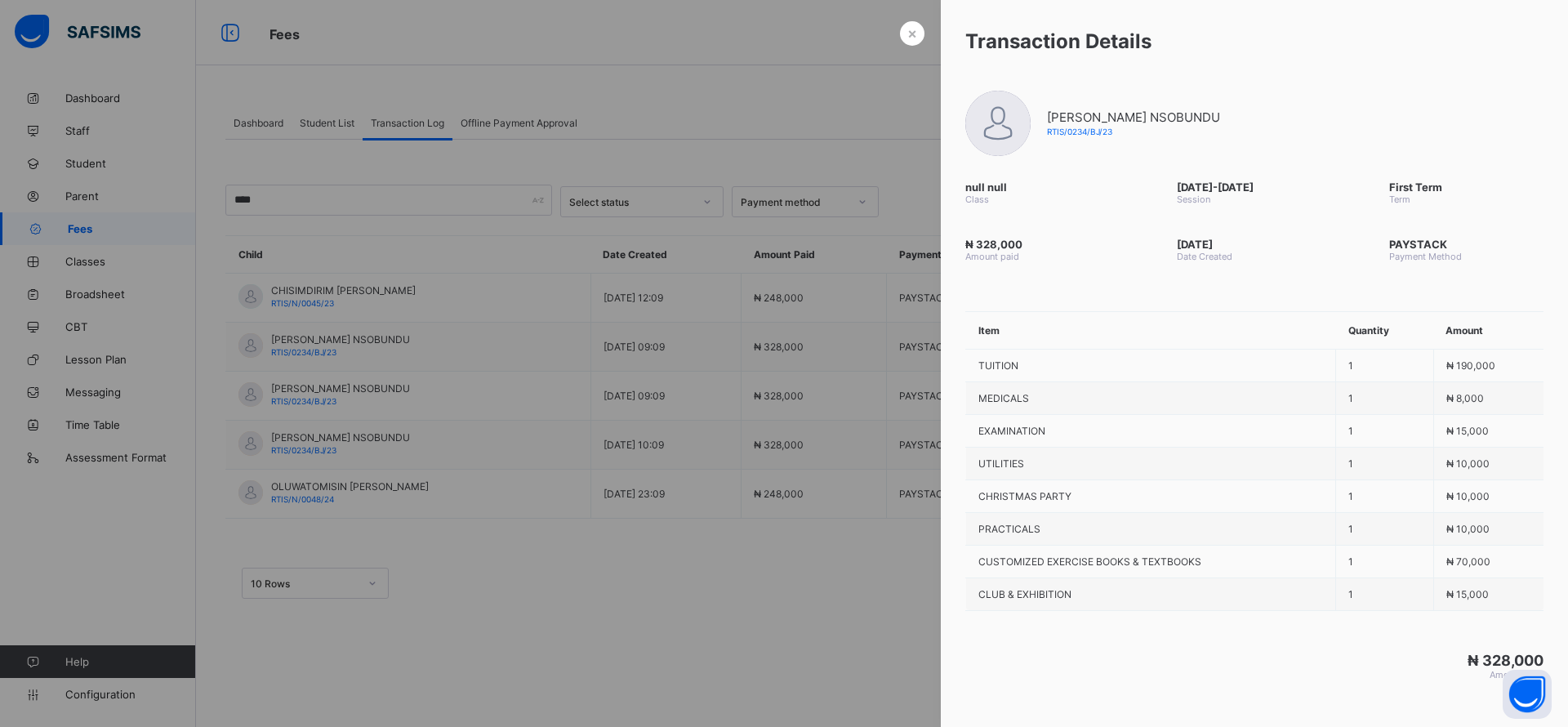
click at [1300, 341] on div at bounding box center [784, 363] width 1568 height 727
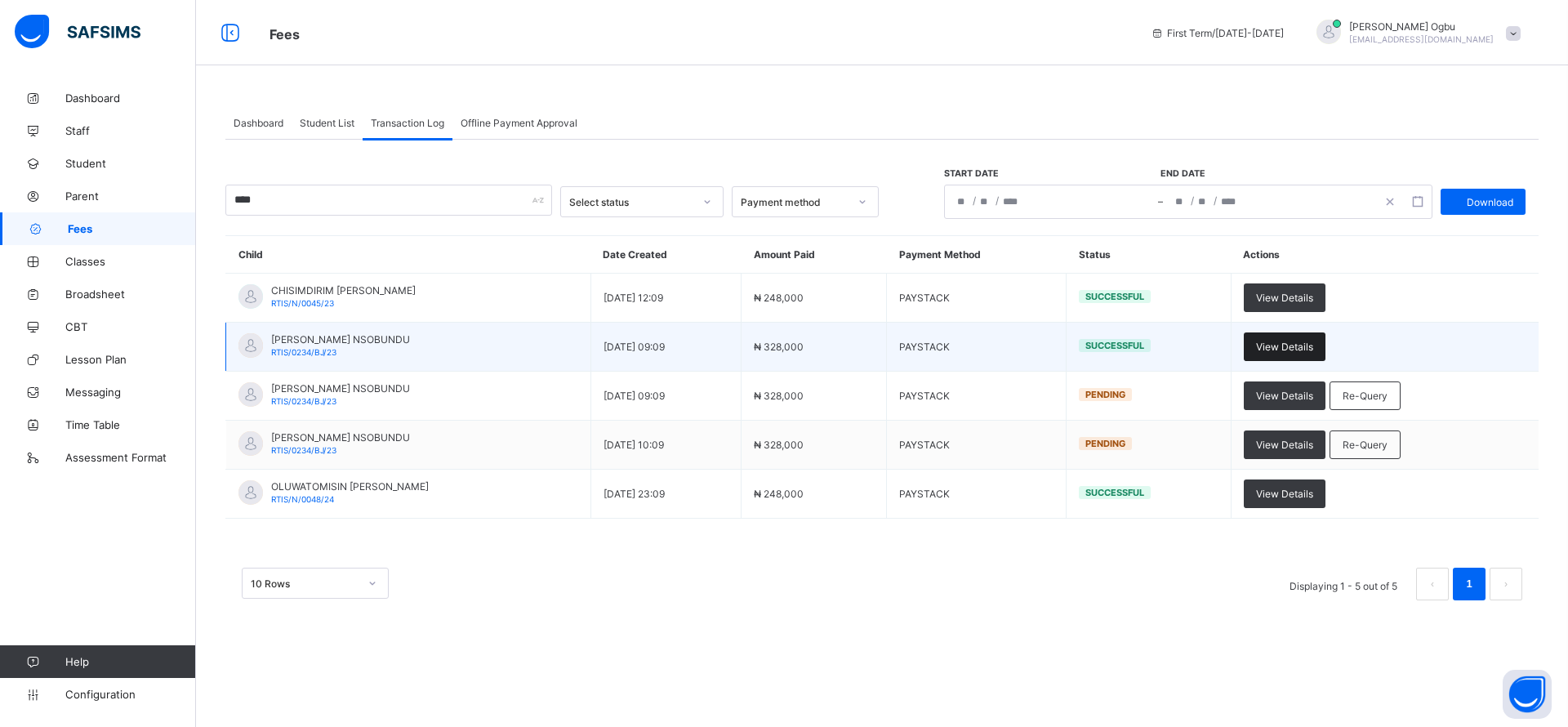
click at [1280, 350] on span "View Details" at bounding box center [1284, 347] width 57 height 12
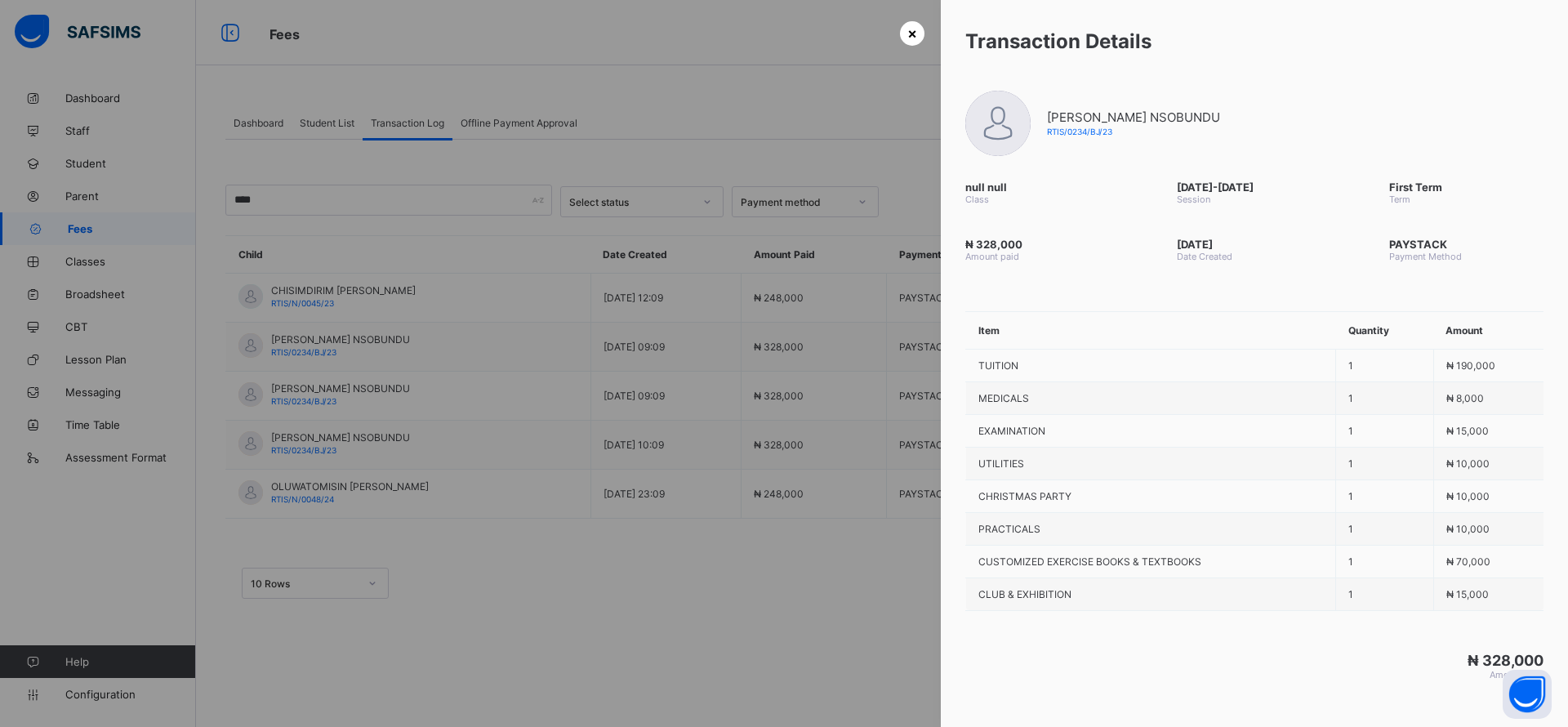
click at [909, 39] on span "×" at bounding box center [912, 33] width 10 height 17
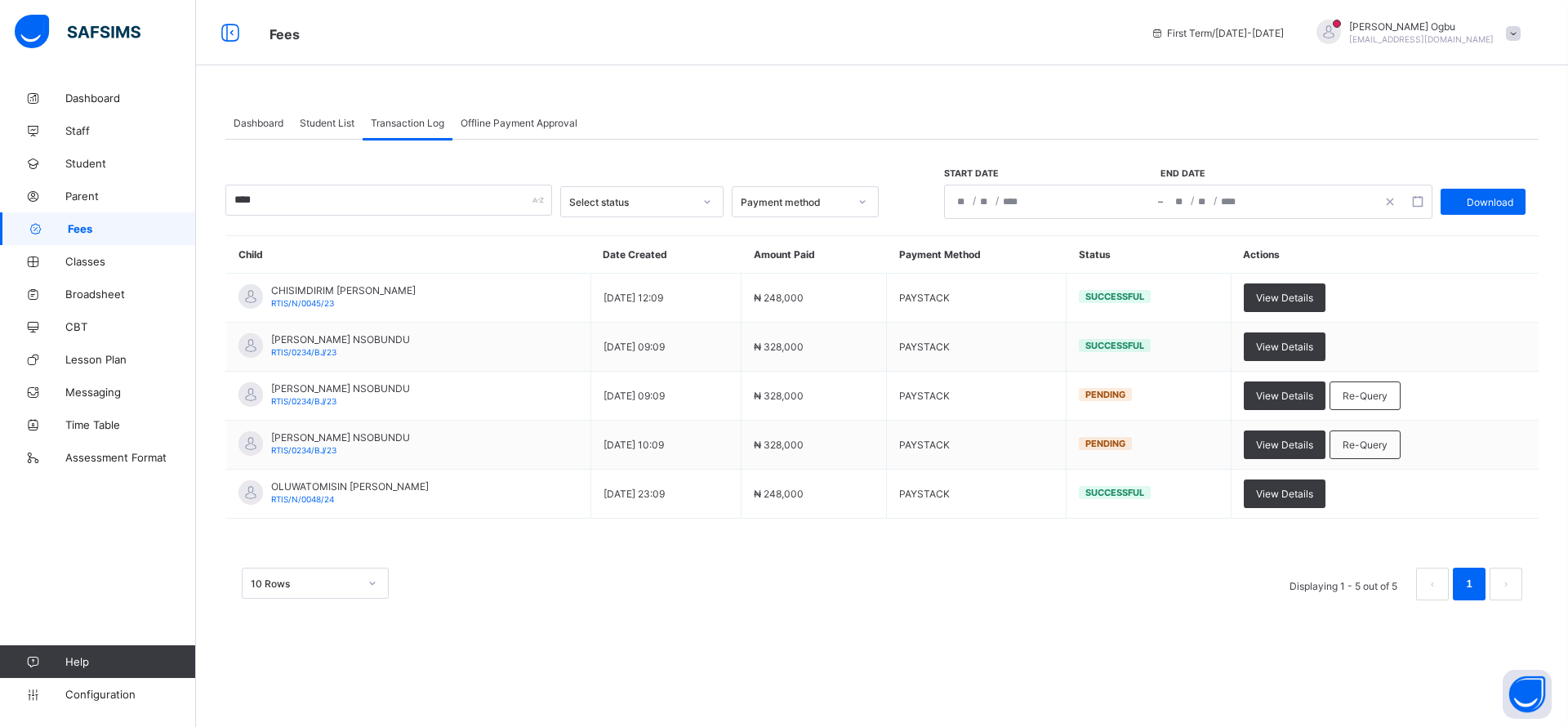
click at [324, 125] on span "Student List" at bounding box center [326, 123] width 55 height 12
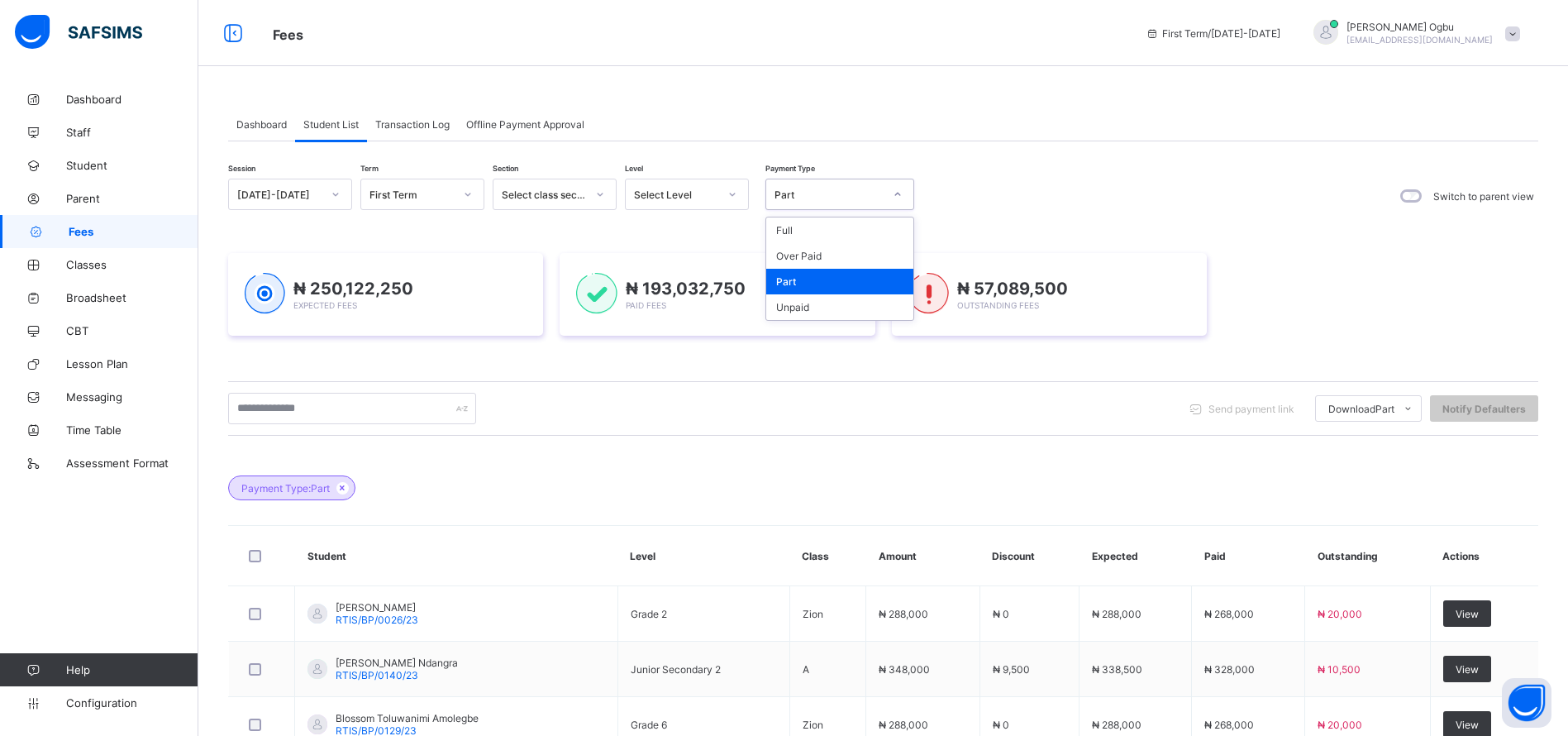
click at [784, 235] on div "Full" at bounding box center [839, 230] width 147 height 26
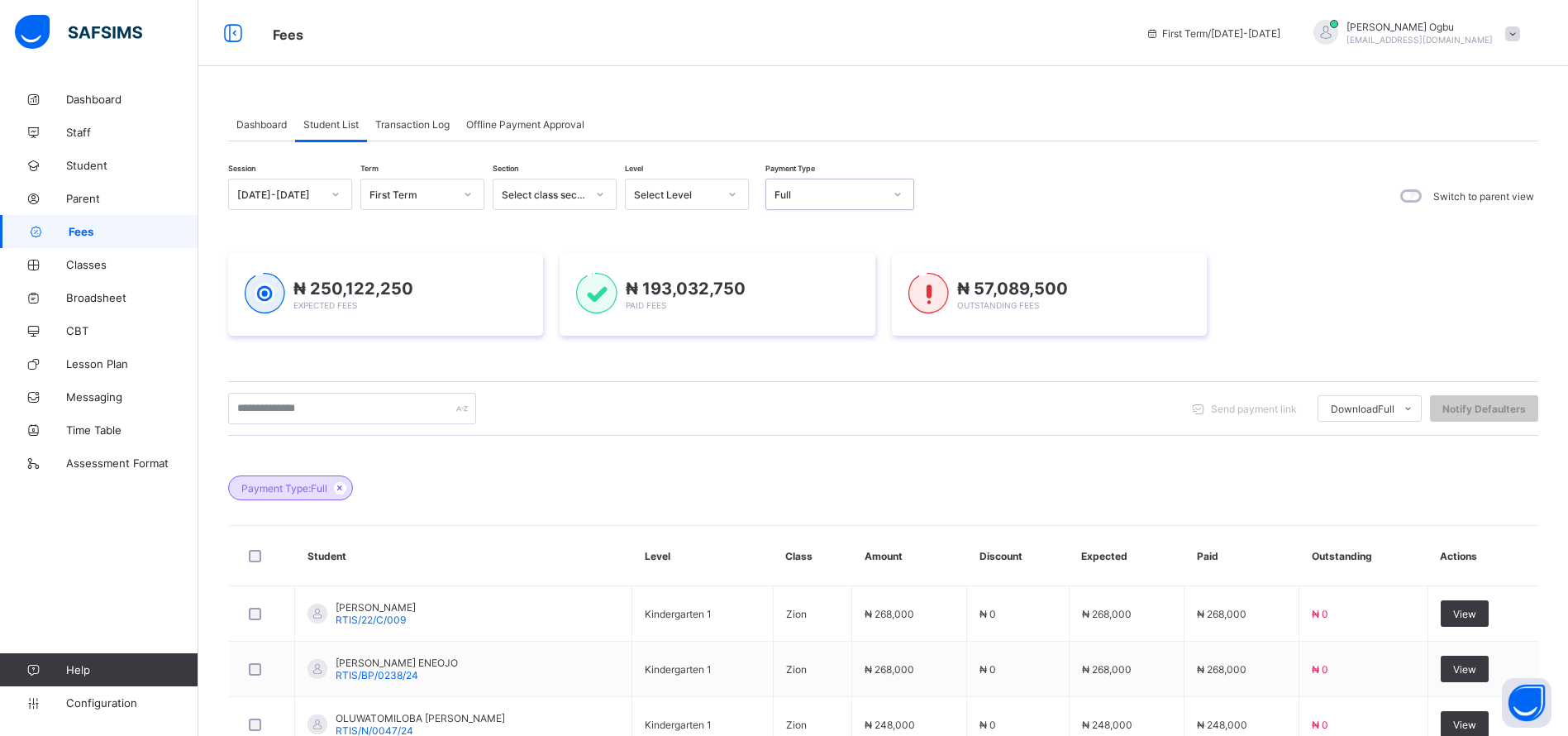
scroll to position [503, 0]
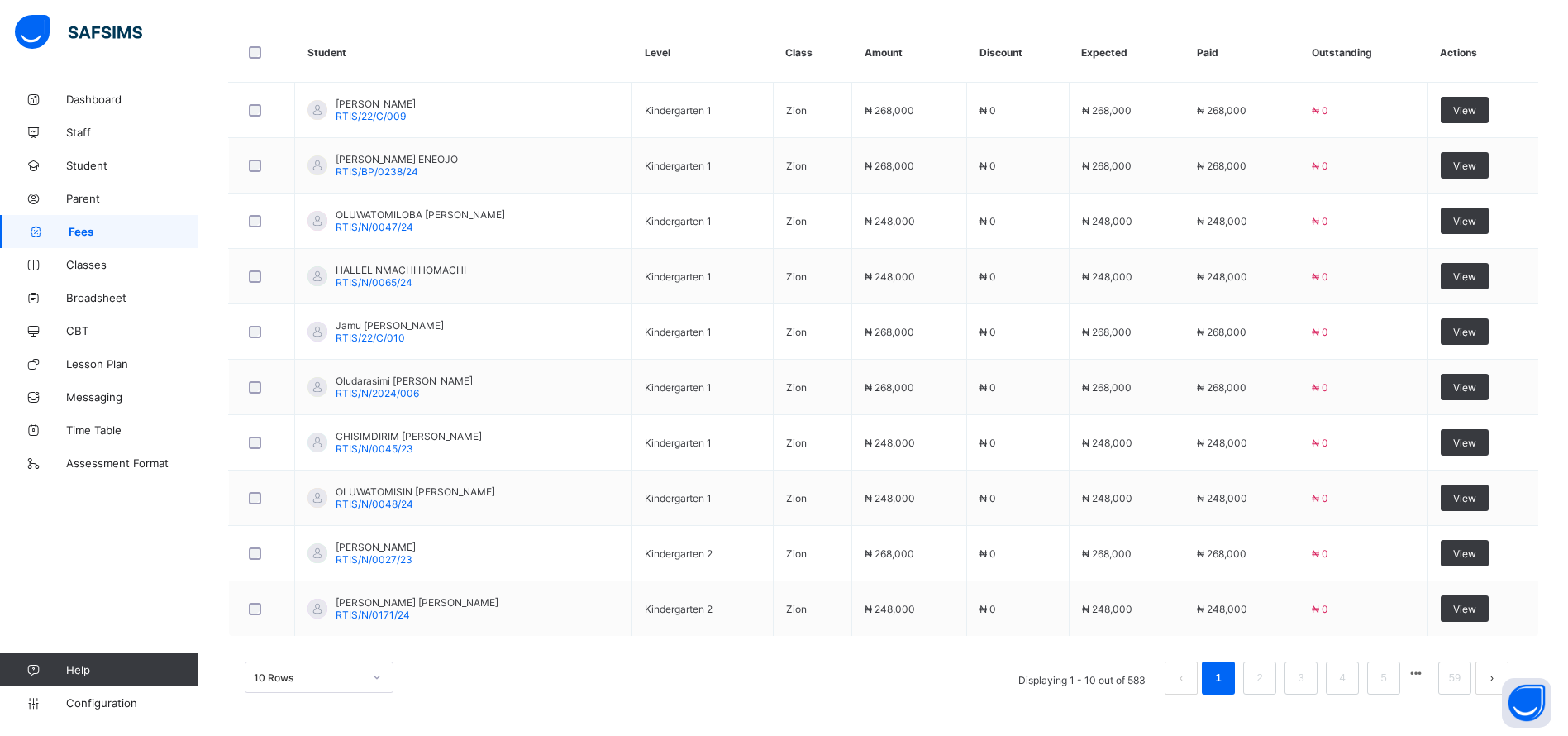
click at [810, 690] on div "10 Rows Displaying 1 - 10 out of 583 1 2 3 4 5 59" at bounding box center [883, 678] width 1277 height 33
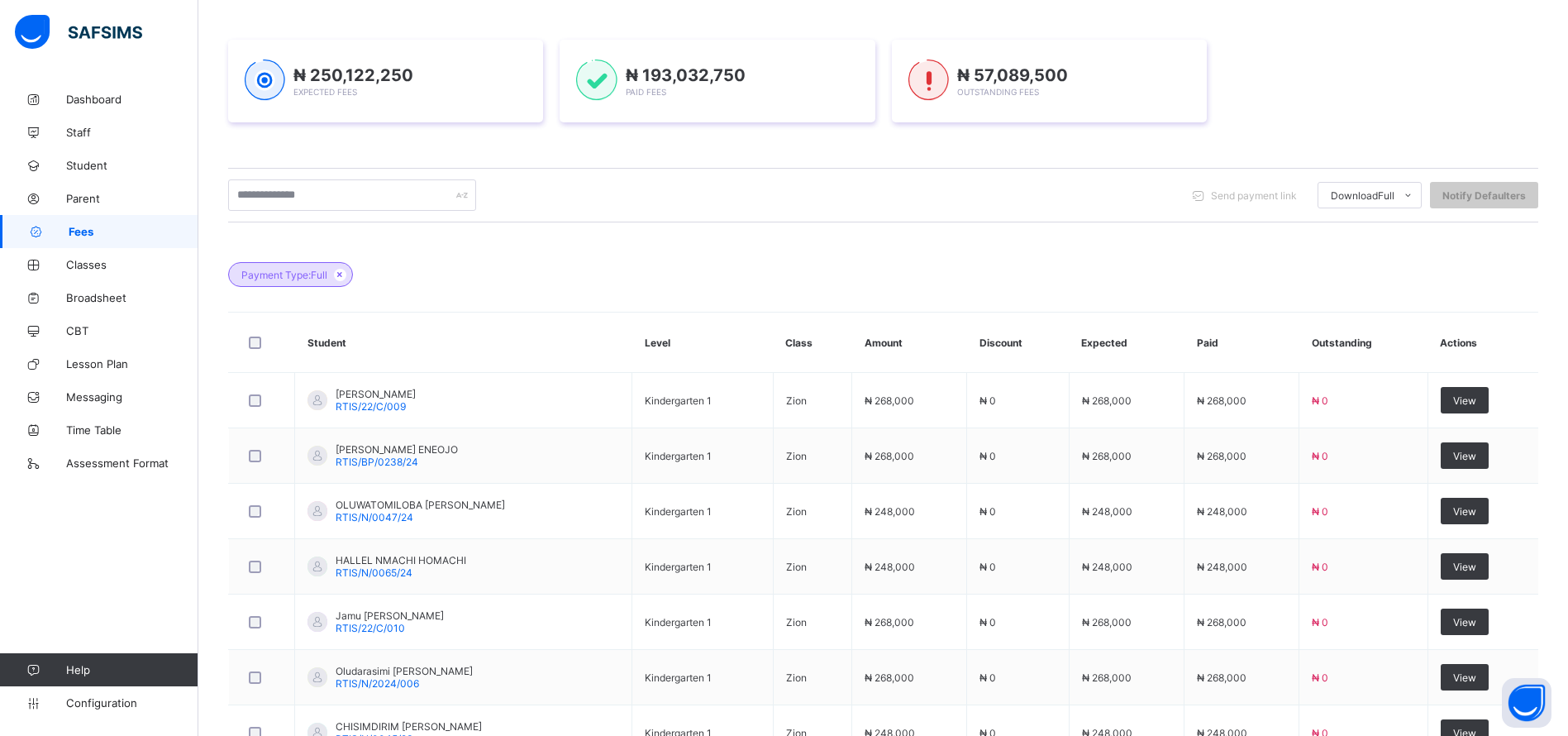
scroll to position [0, 0]
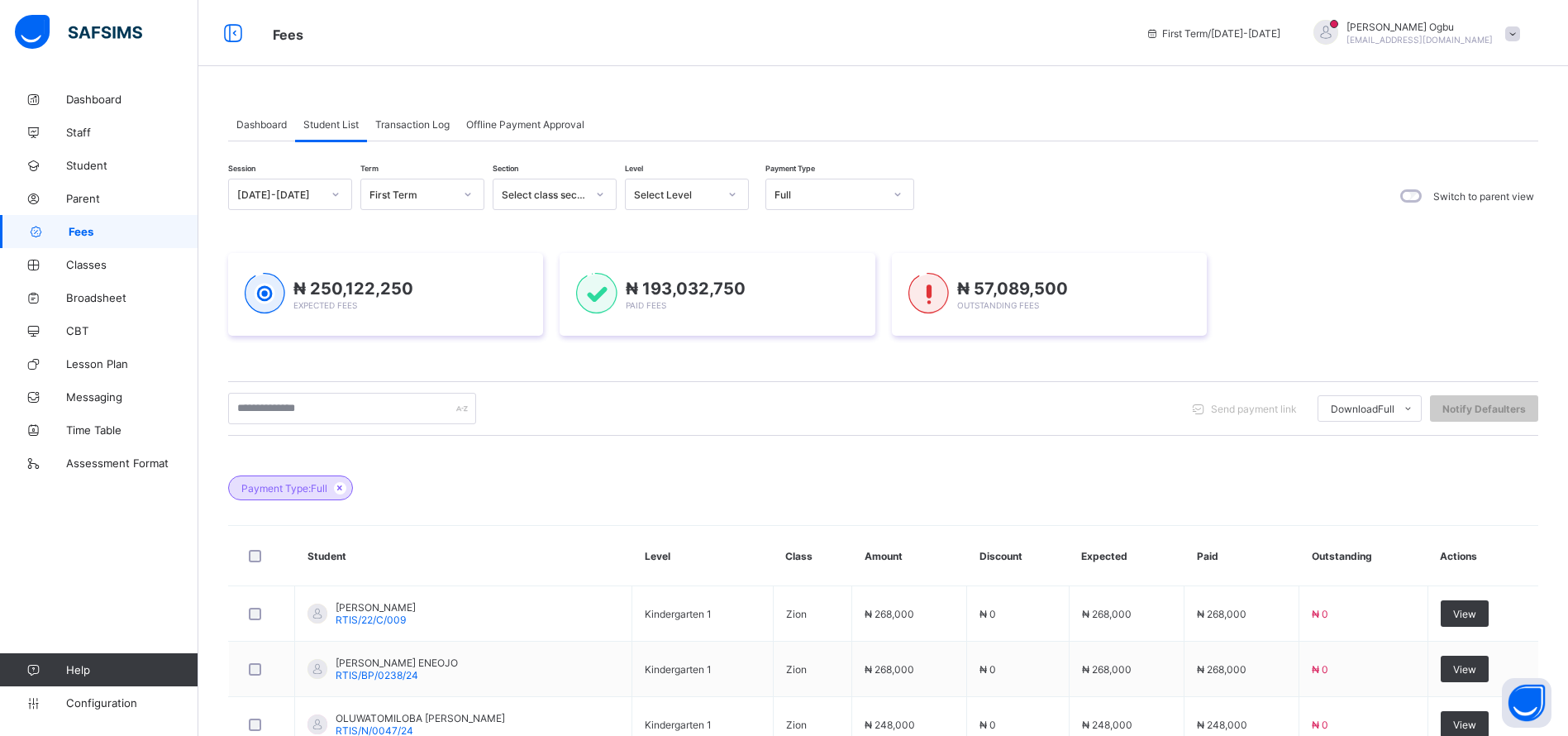
click at [242, 118] on span "Dashboard" at bounding box center [261, 124] width 50 height 12
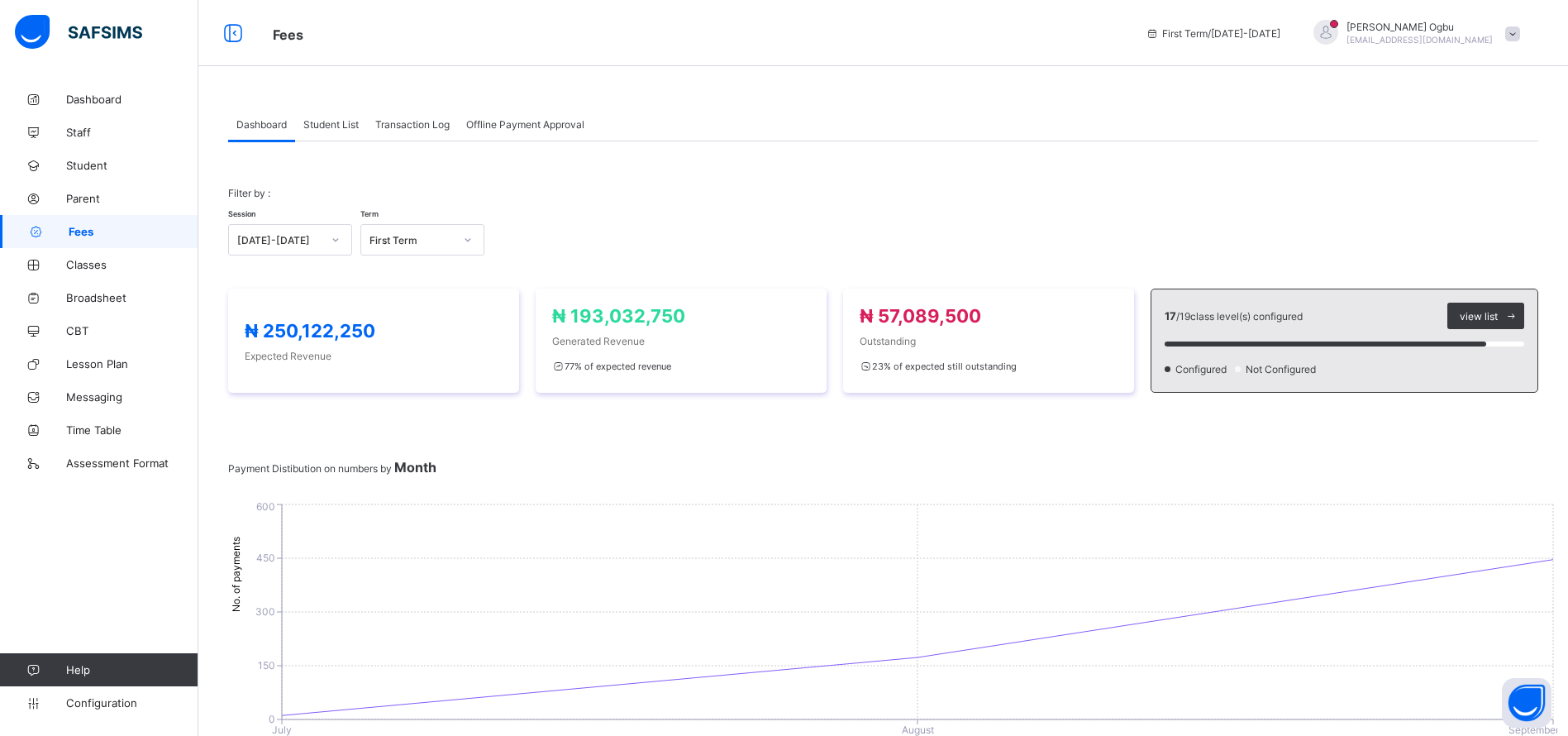
click at [314, 127] on span "Student List" at bounding box center [331, 124] width 56 height 12
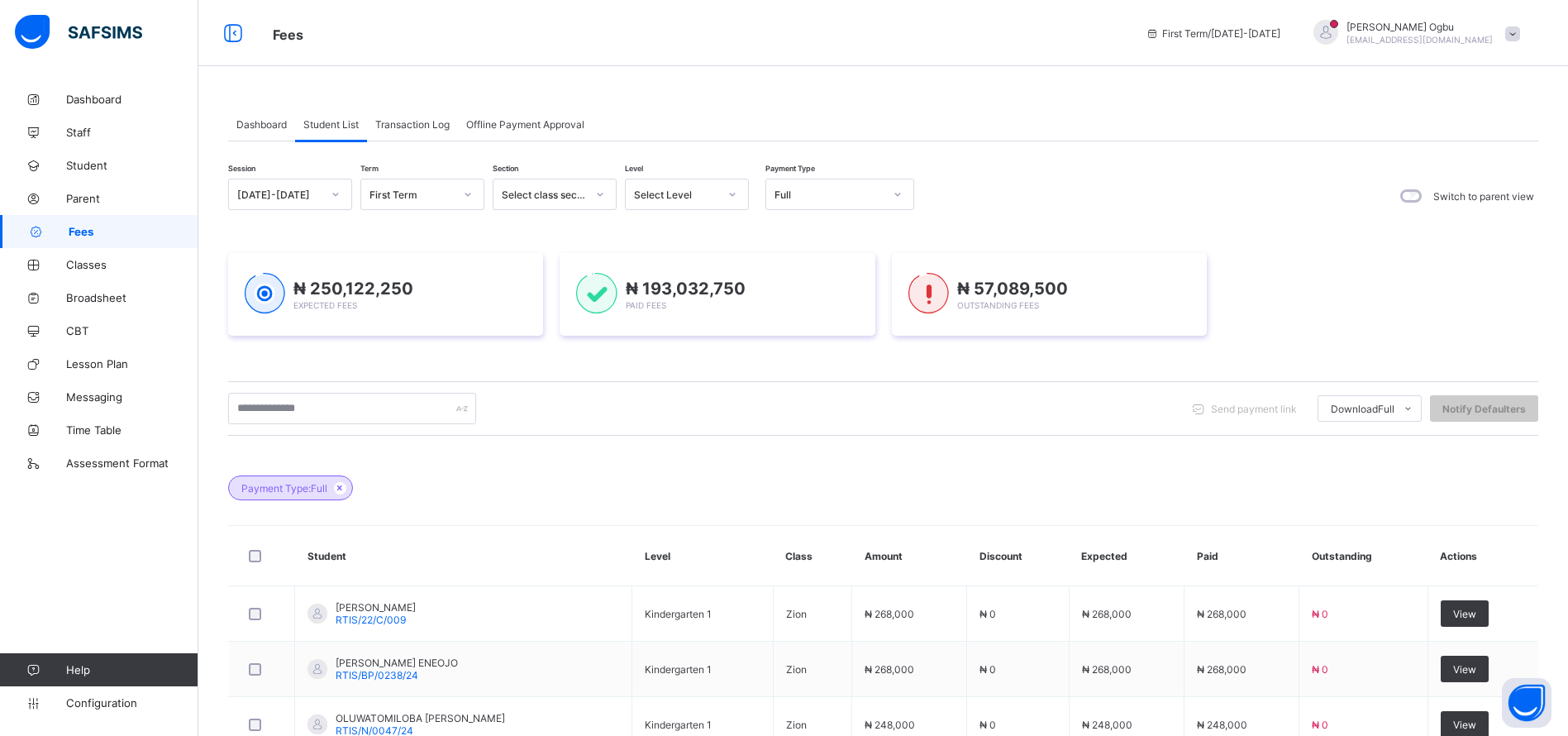
click at [806, 196] on div "Full" at bounding box center [829, 195] width 109 height 12
click at [797, 308] on div "Unpaid" at bounding box center [839, 307] width 147 height 26
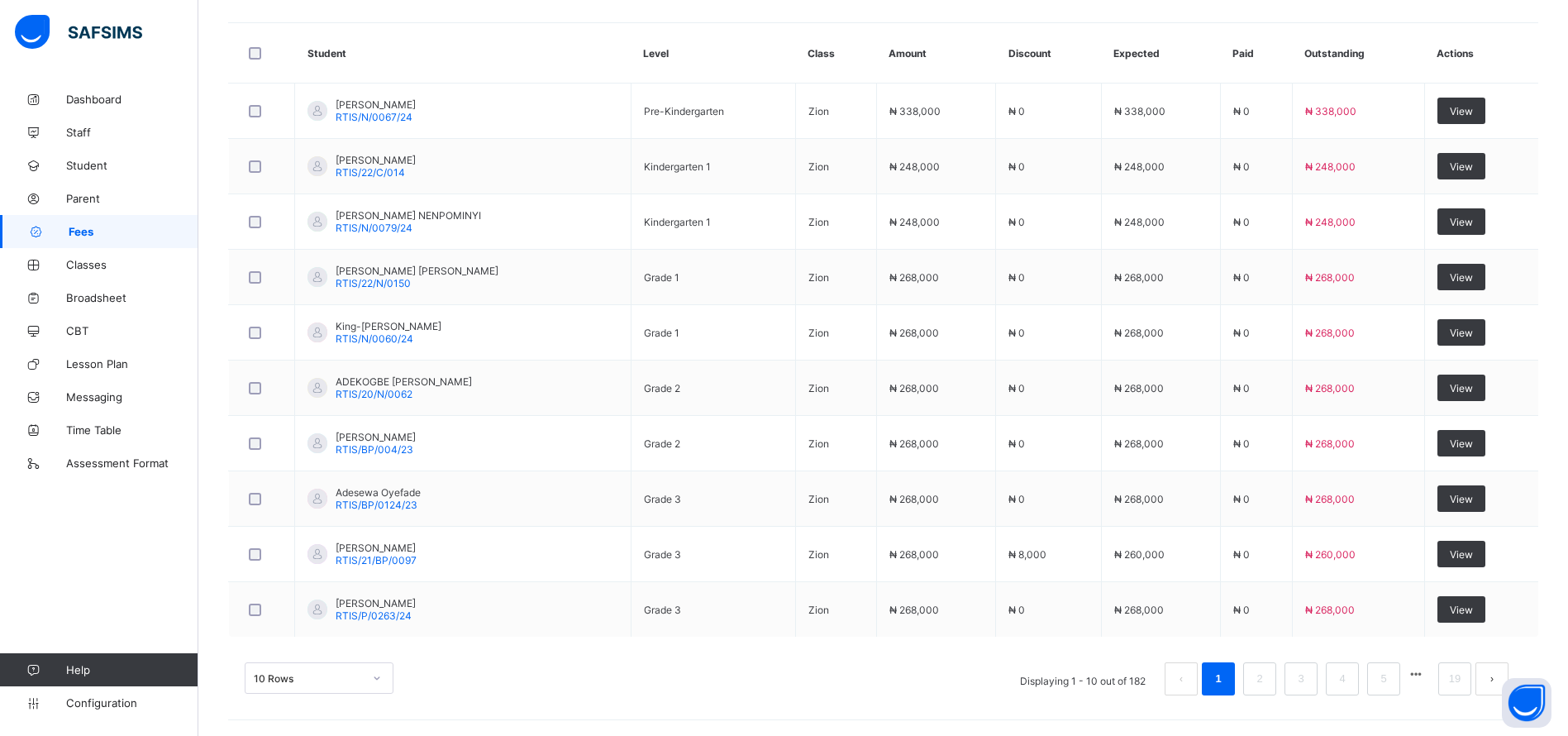
scroll to position [503, 0]
click at [1267, 677] on link "2" at bounding box center [1260, 678] width 16 height 21
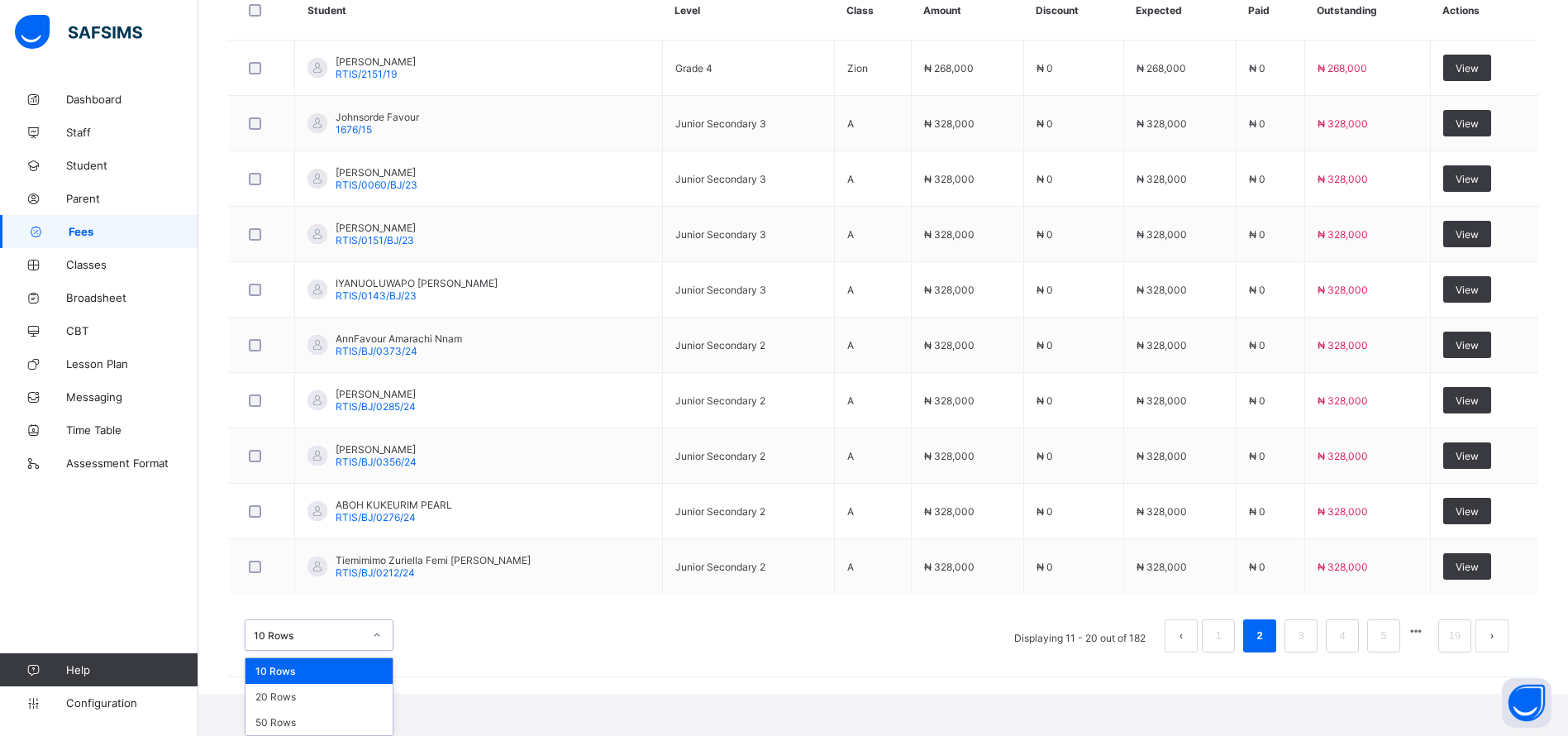
click at [365, 680] on div "10 Rows" at bounding box center [319, 670] width 147 height 26
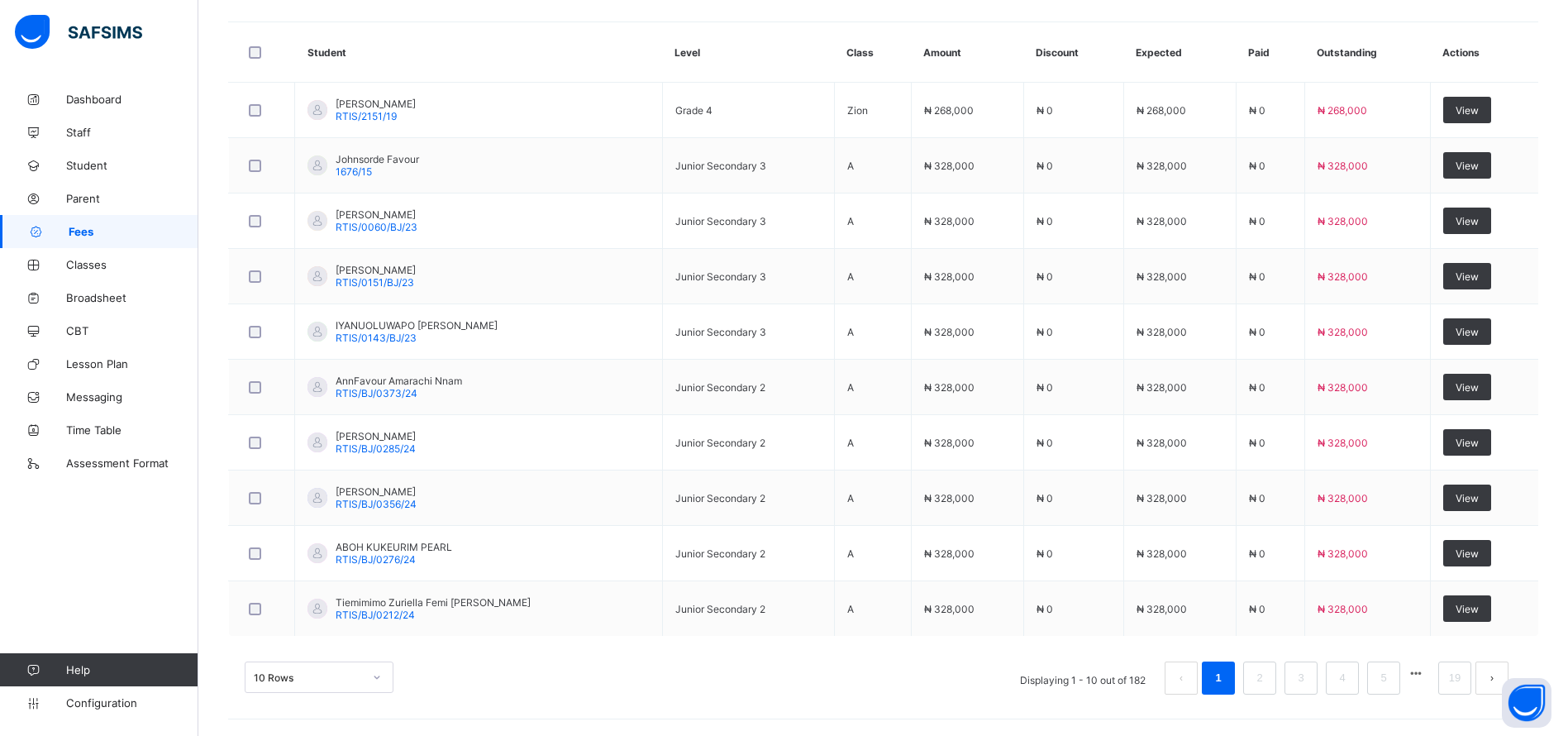
scroll to position [546, 0]
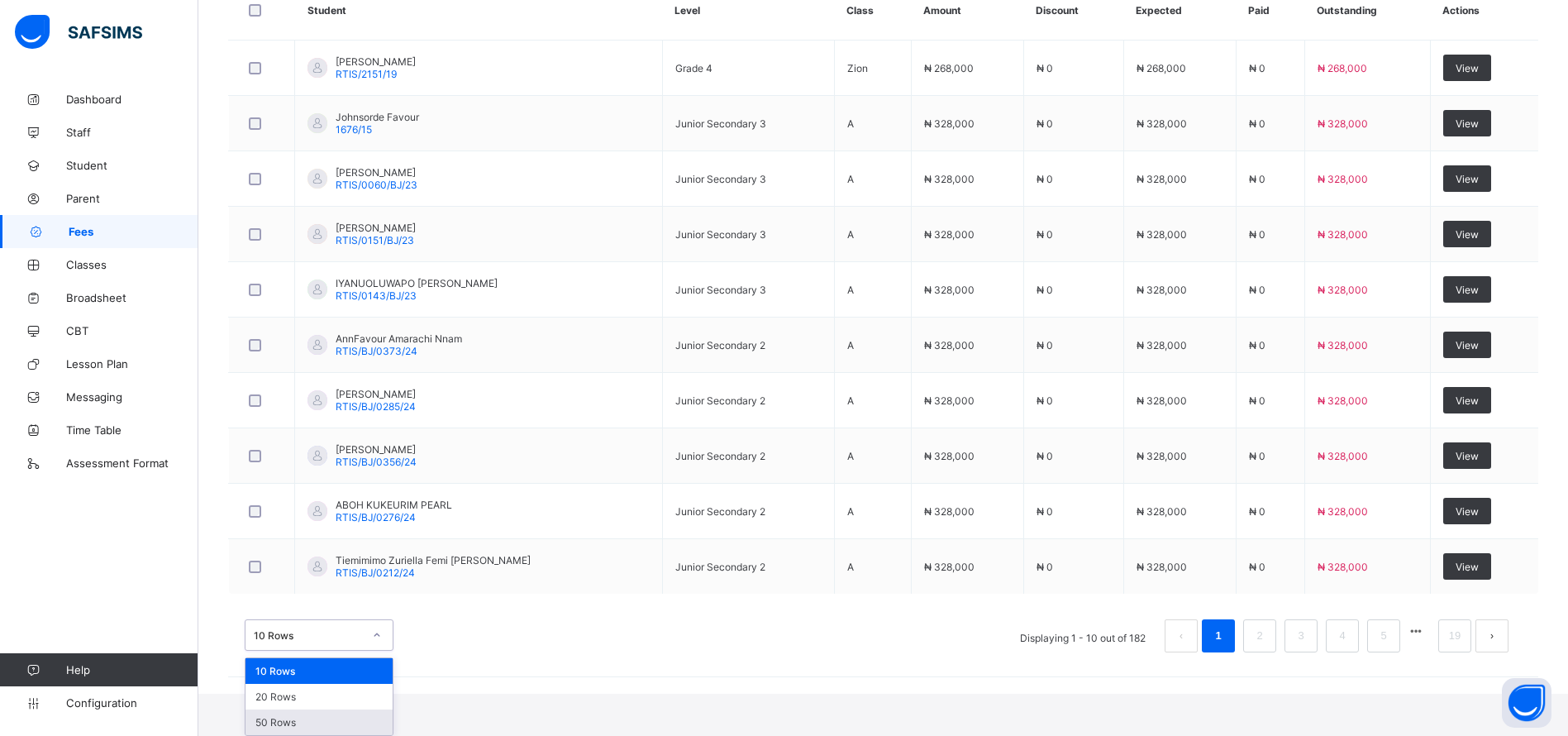
click at [267, 723] on div "50 Rows" at bounding box center [319, 722] width 147 height 26
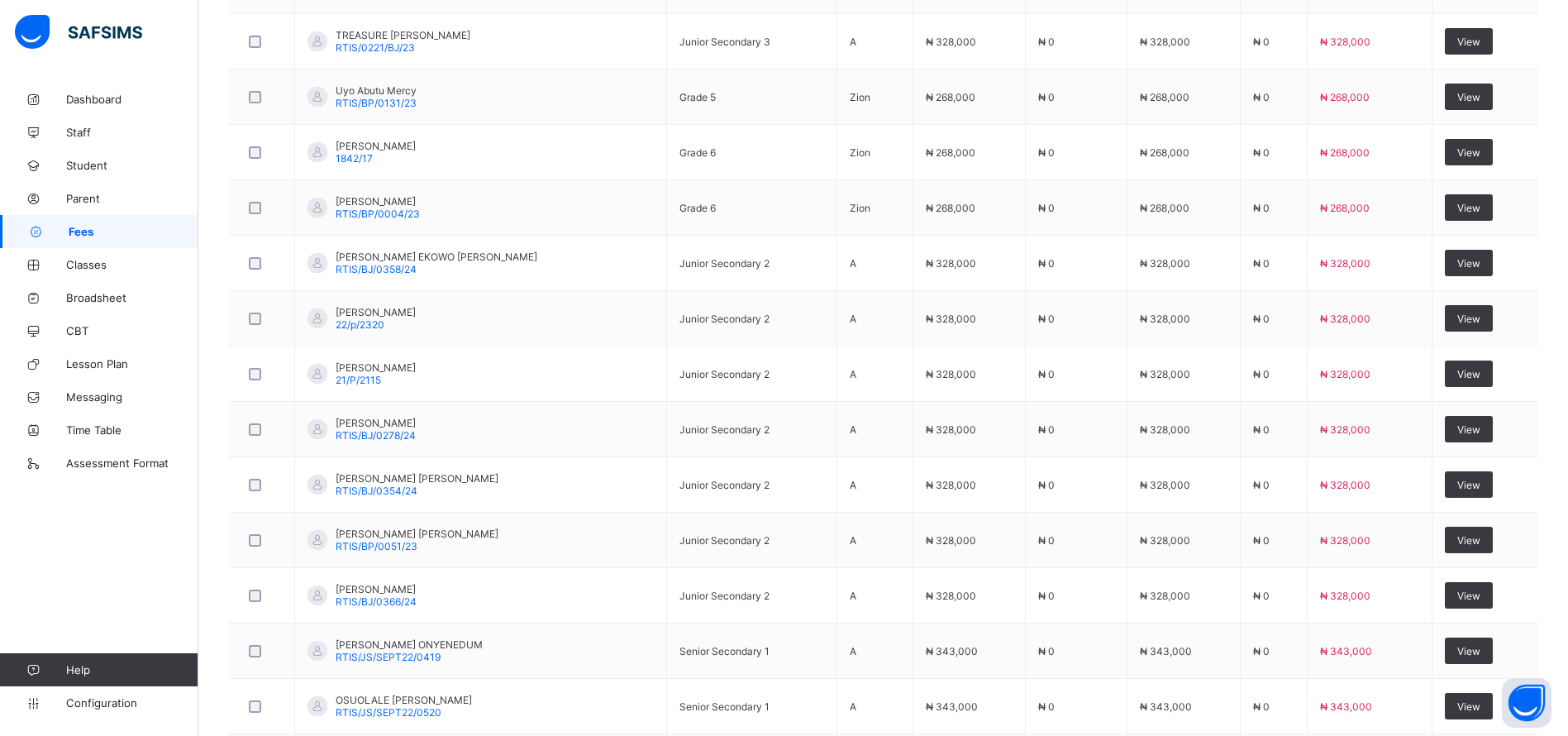
scroll to position [2235, 0]
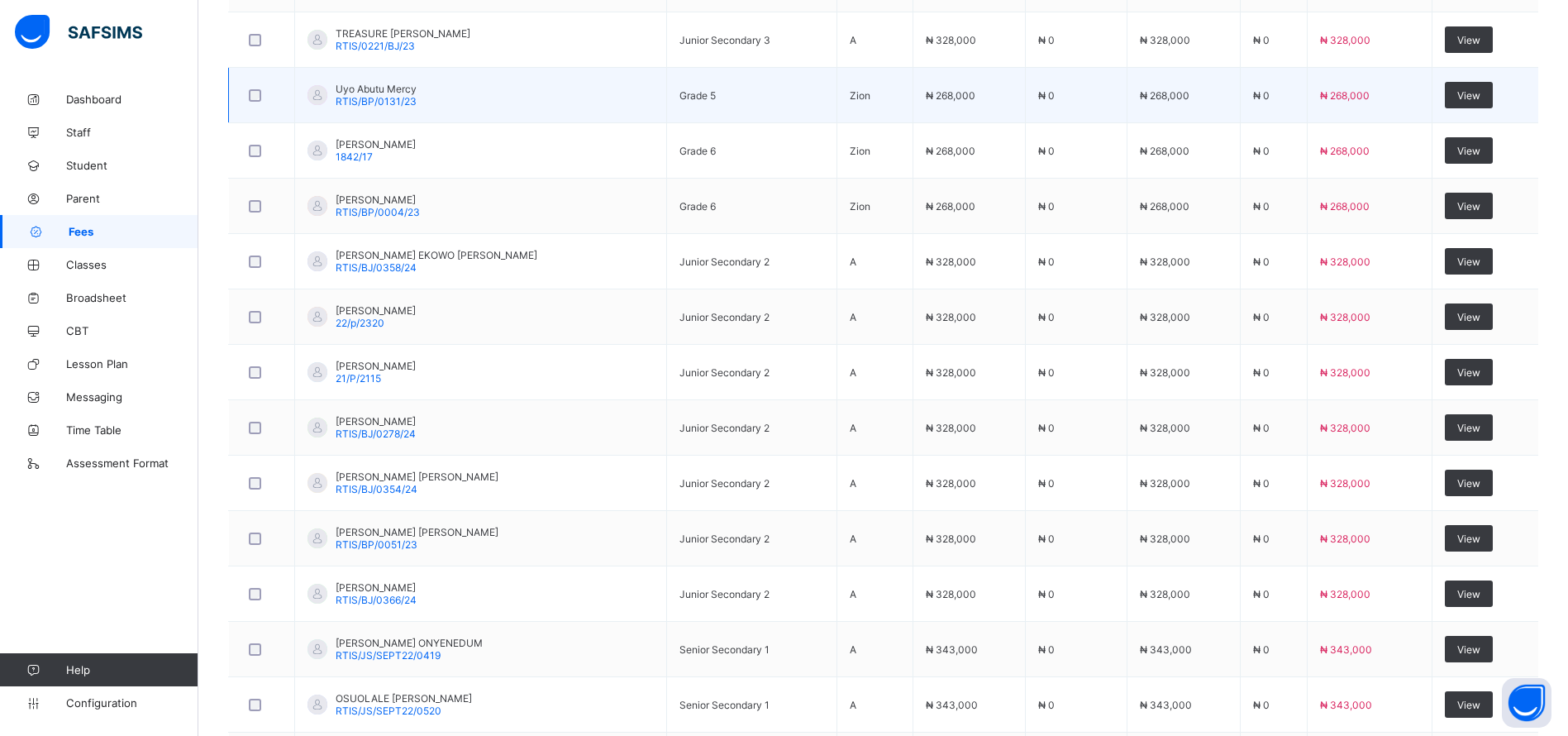
drag, startPoint x: 797, startPoint y: 308, endPoint x: 559, endPoint y: 71, distance: 335.9
click at [559, 71] on td "Uyo Abutu Mercy RTIS/BP/0131/23" at bounding box center [481, 95] width 372 height 56
